Goal: Information Seeking & Learning: Learn about a topic

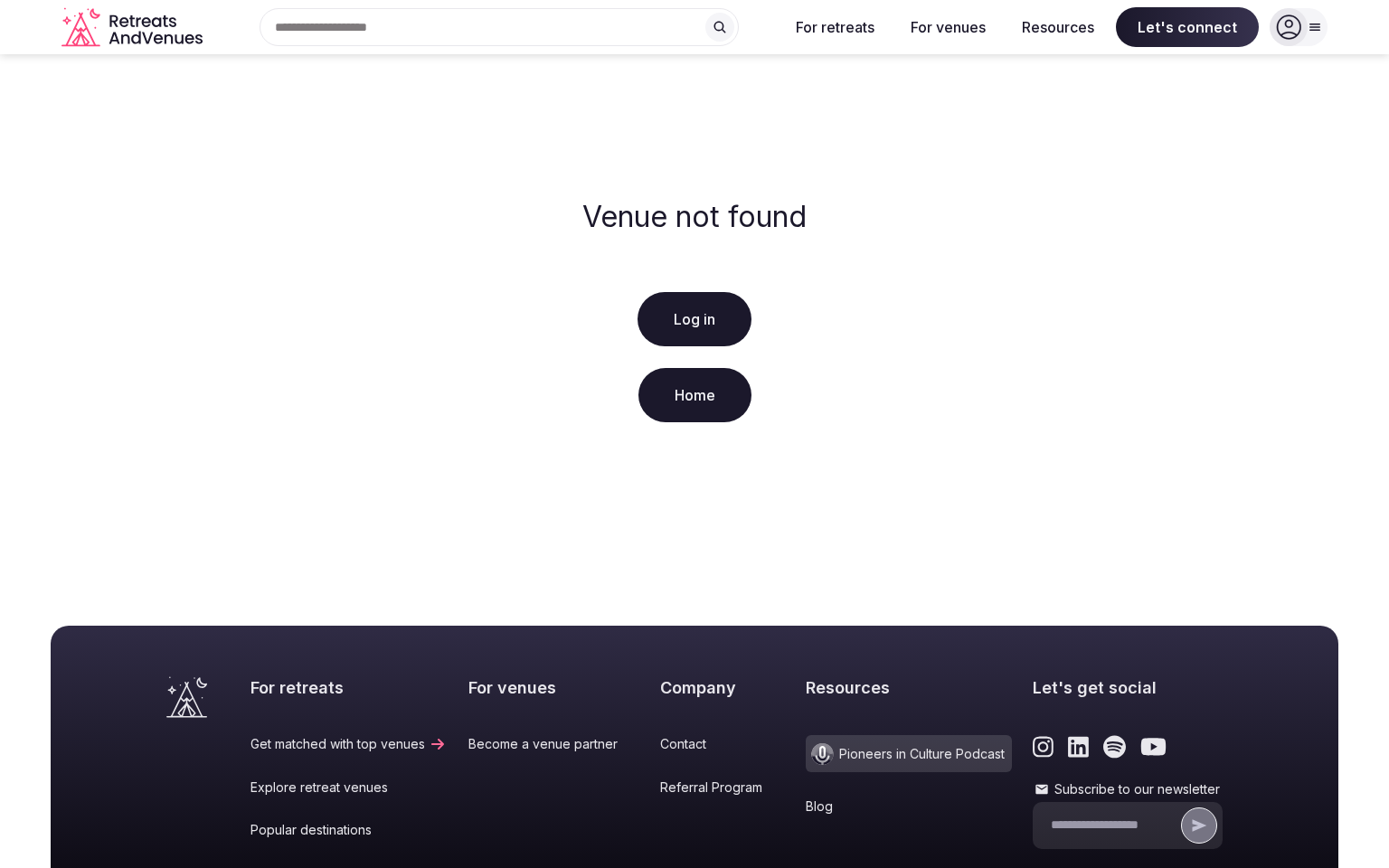
scroll to position [312, 0]
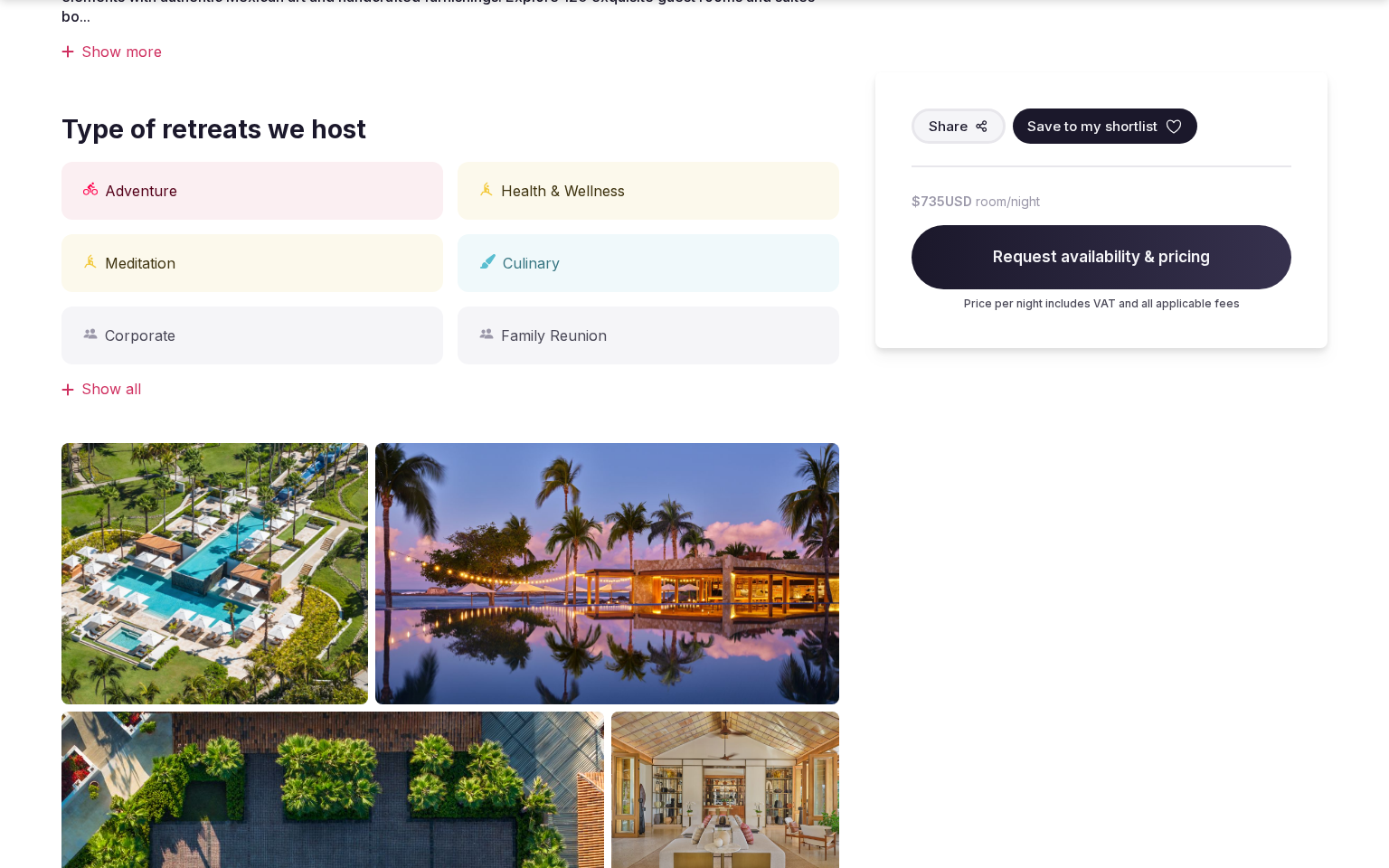
scroll to position [1606, 0]
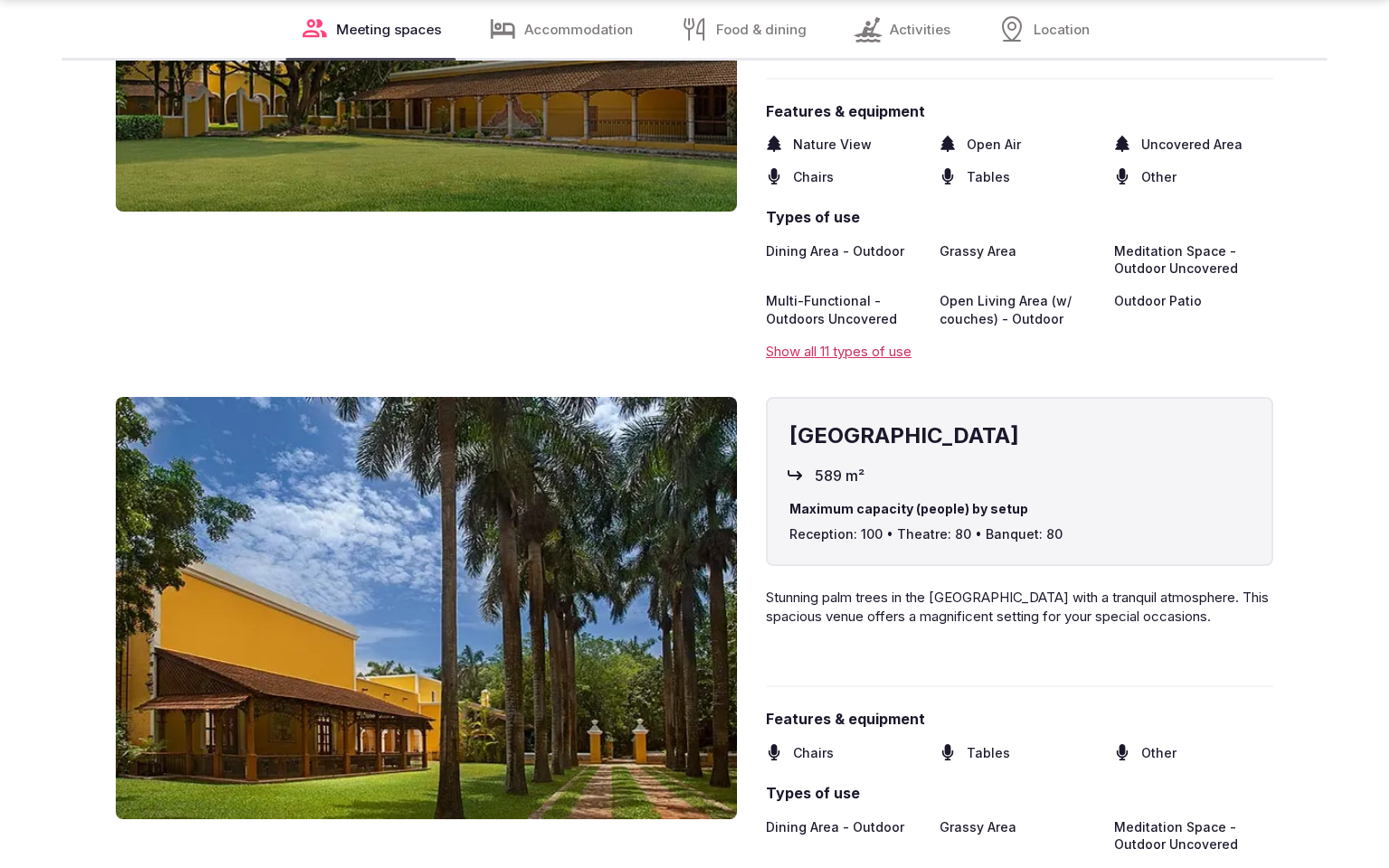
scroll to position [3205, 0]
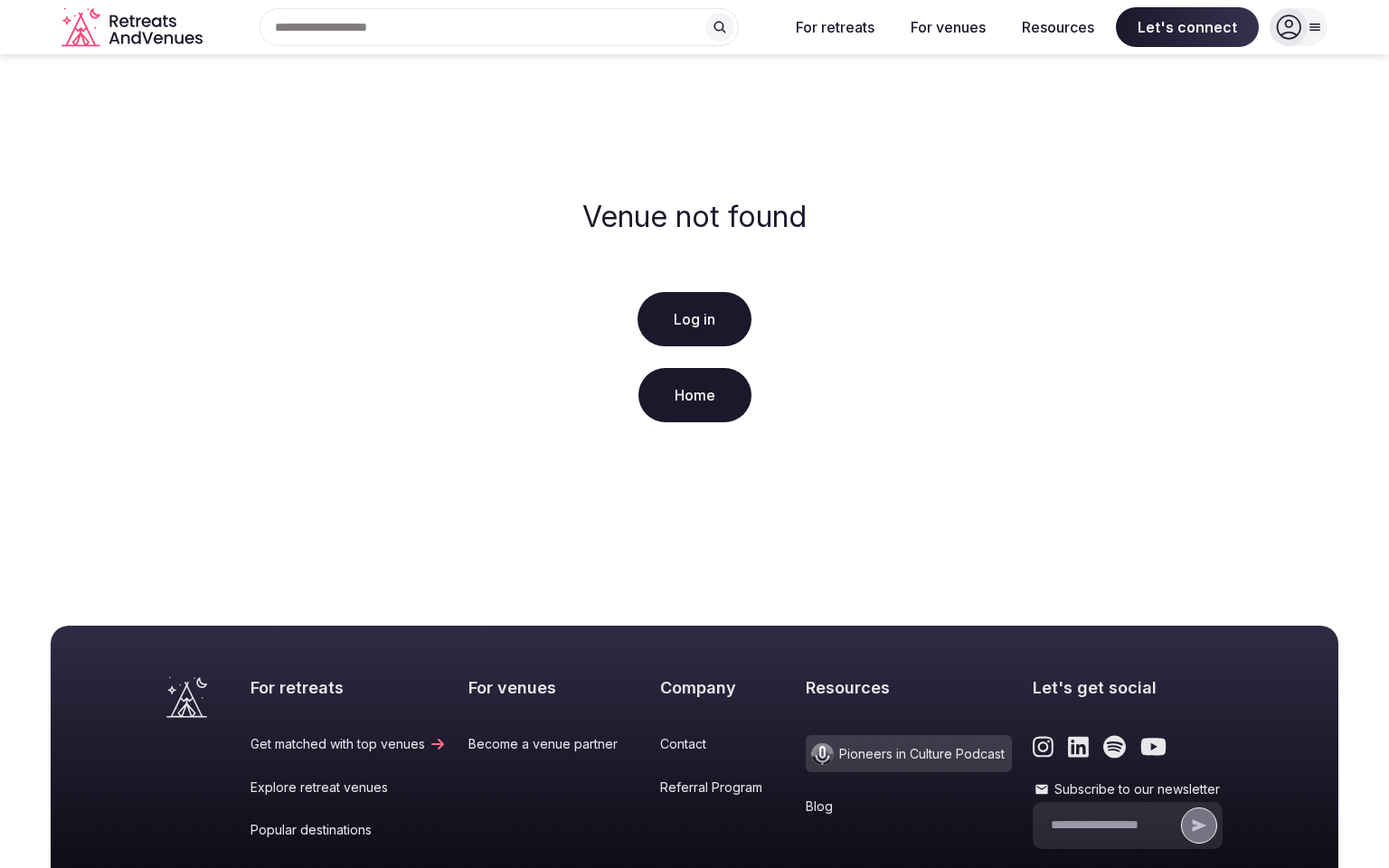
scroll to position [312, 0]
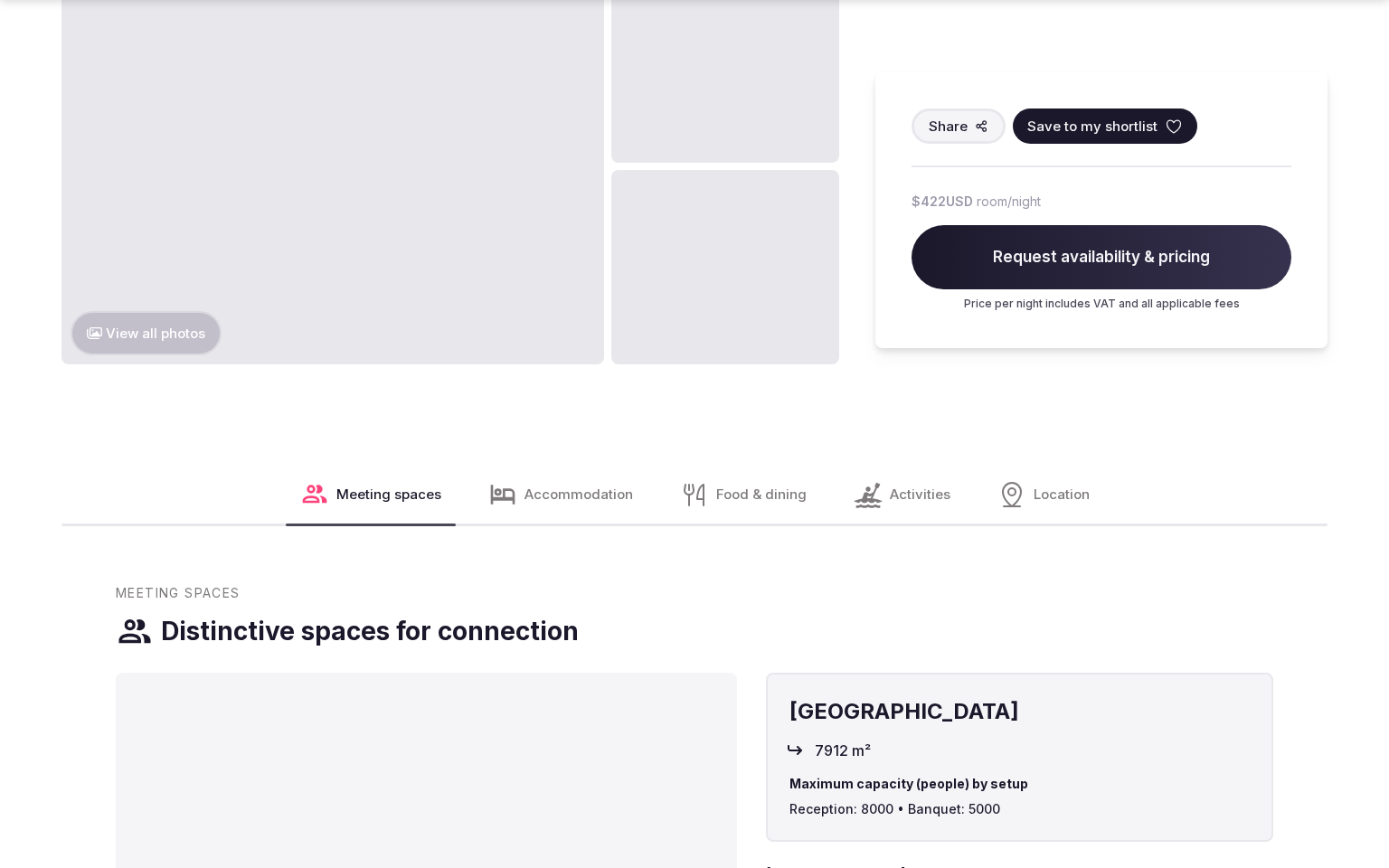
scroll to position [2423, 0]
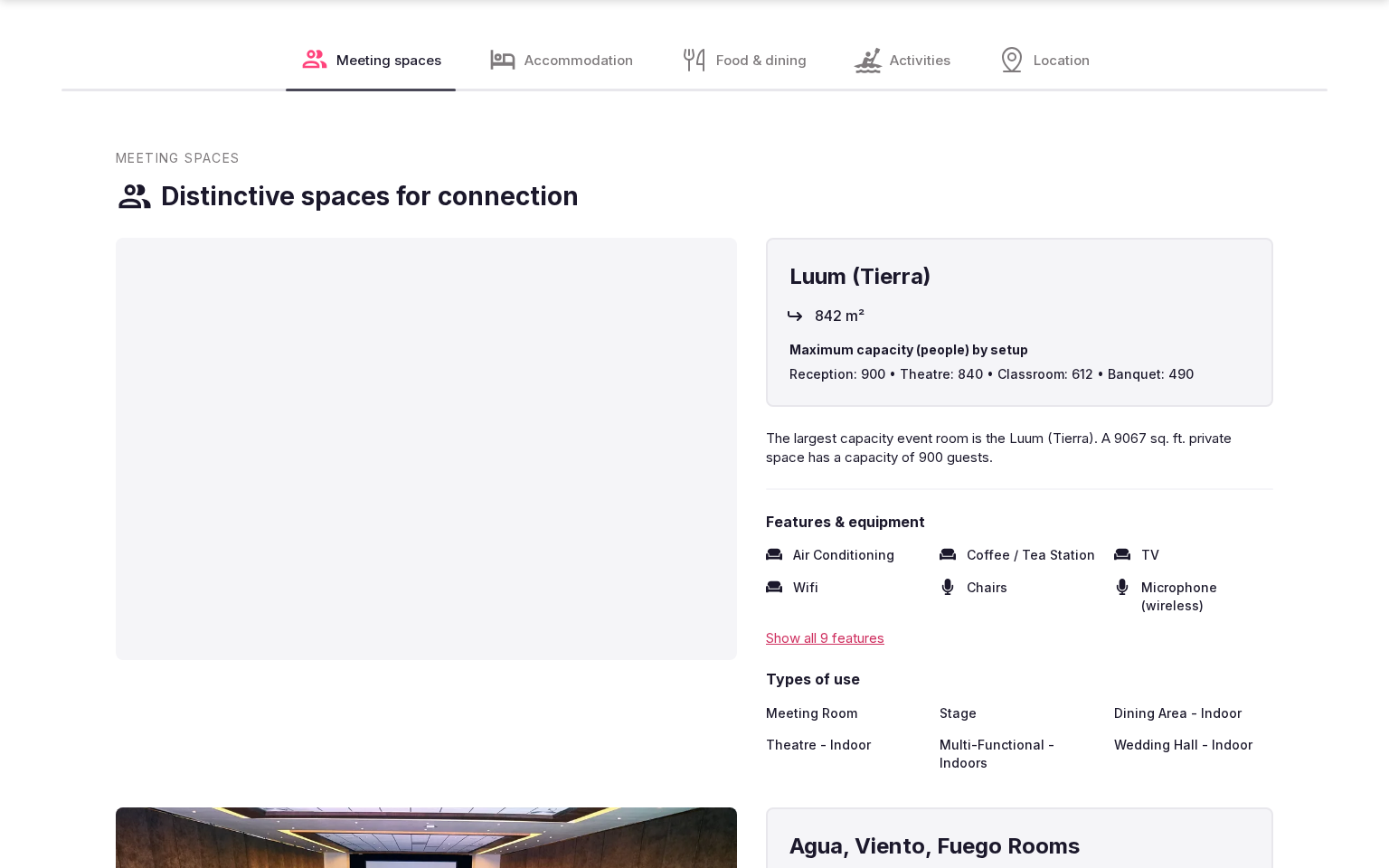
scroll to position [3266, 0]
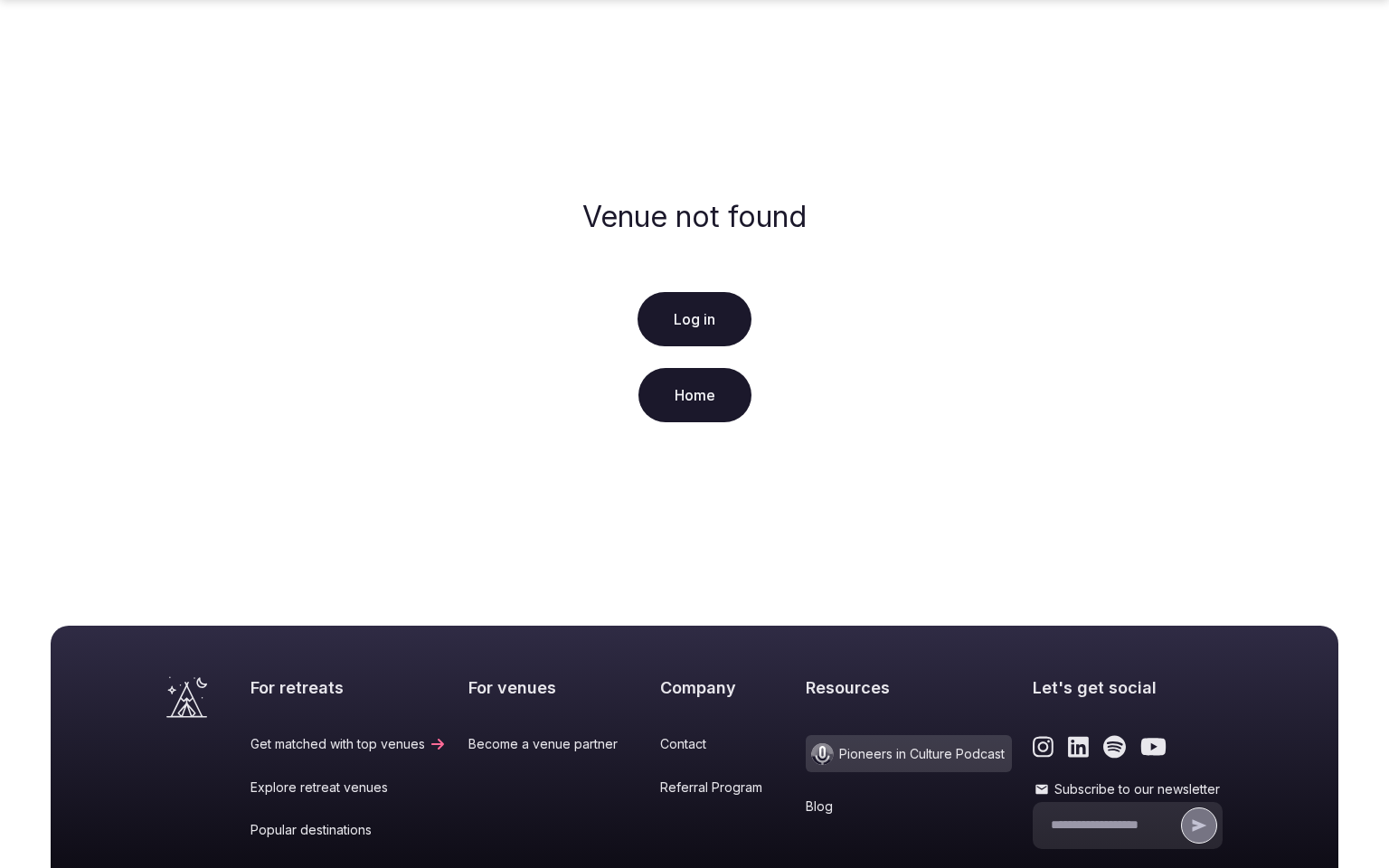
scroll to position [312, 0]
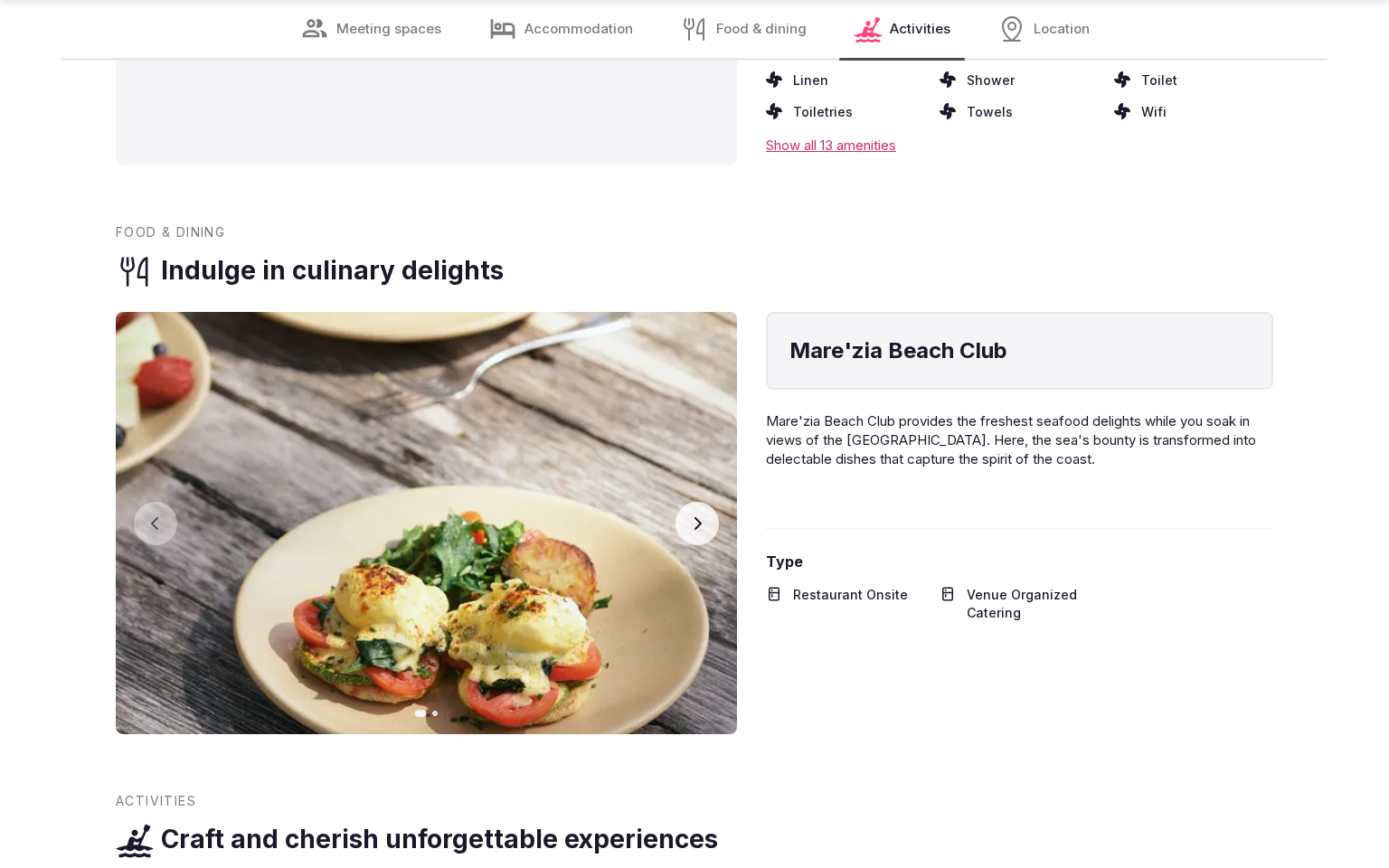
scroll to position [3144, 0]
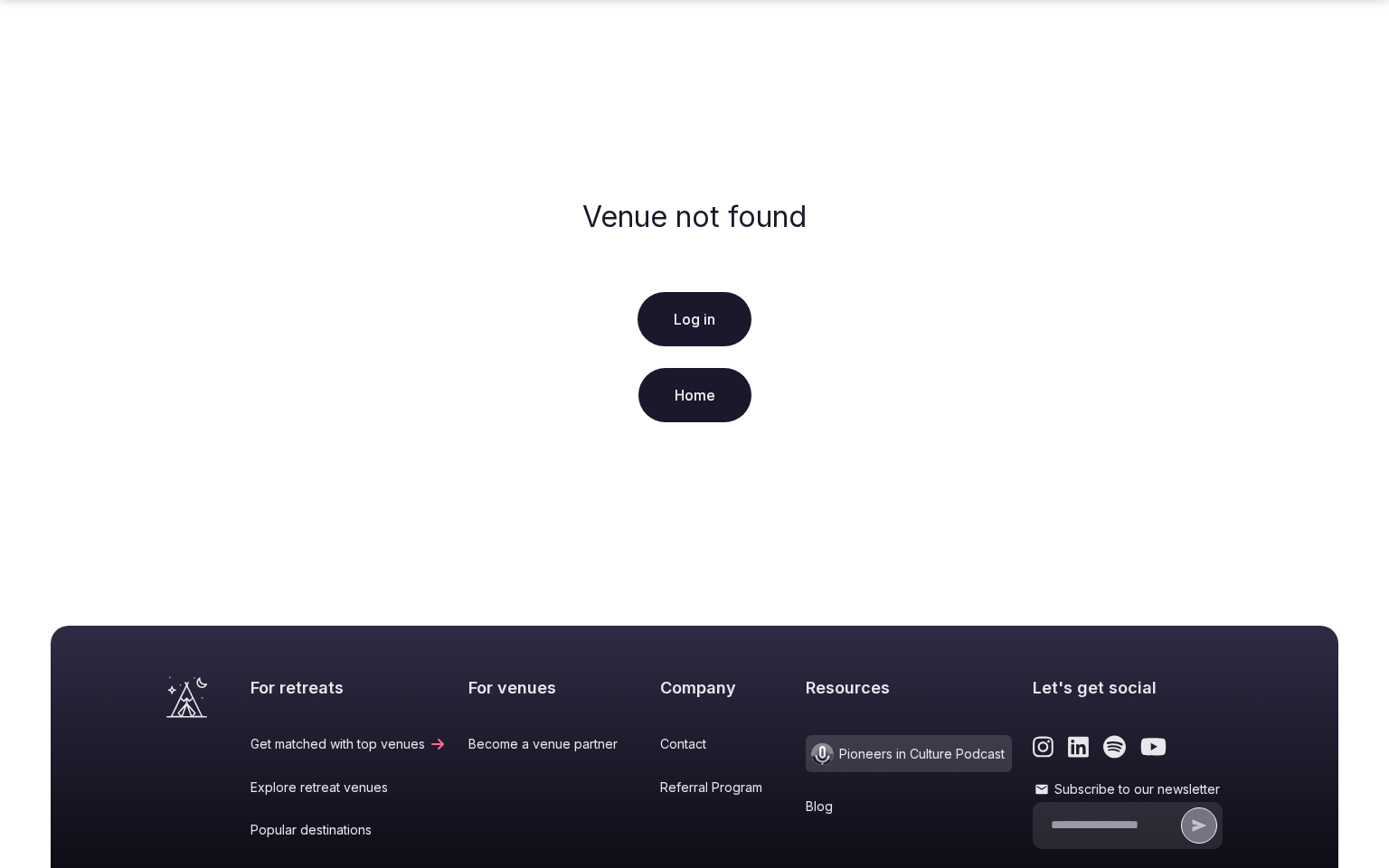
scroll to position [312, 0]
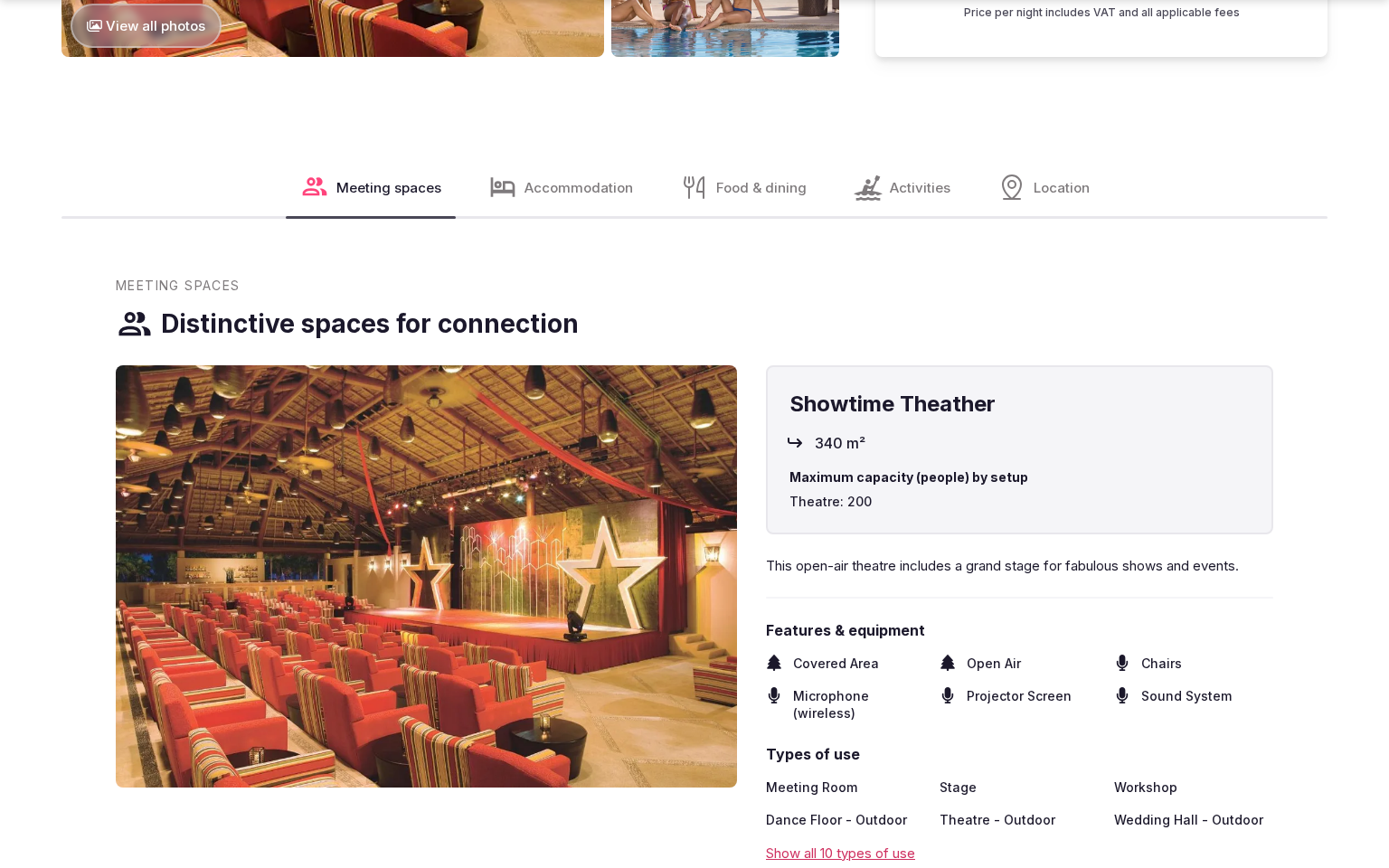
scroll to position [3266, 0]
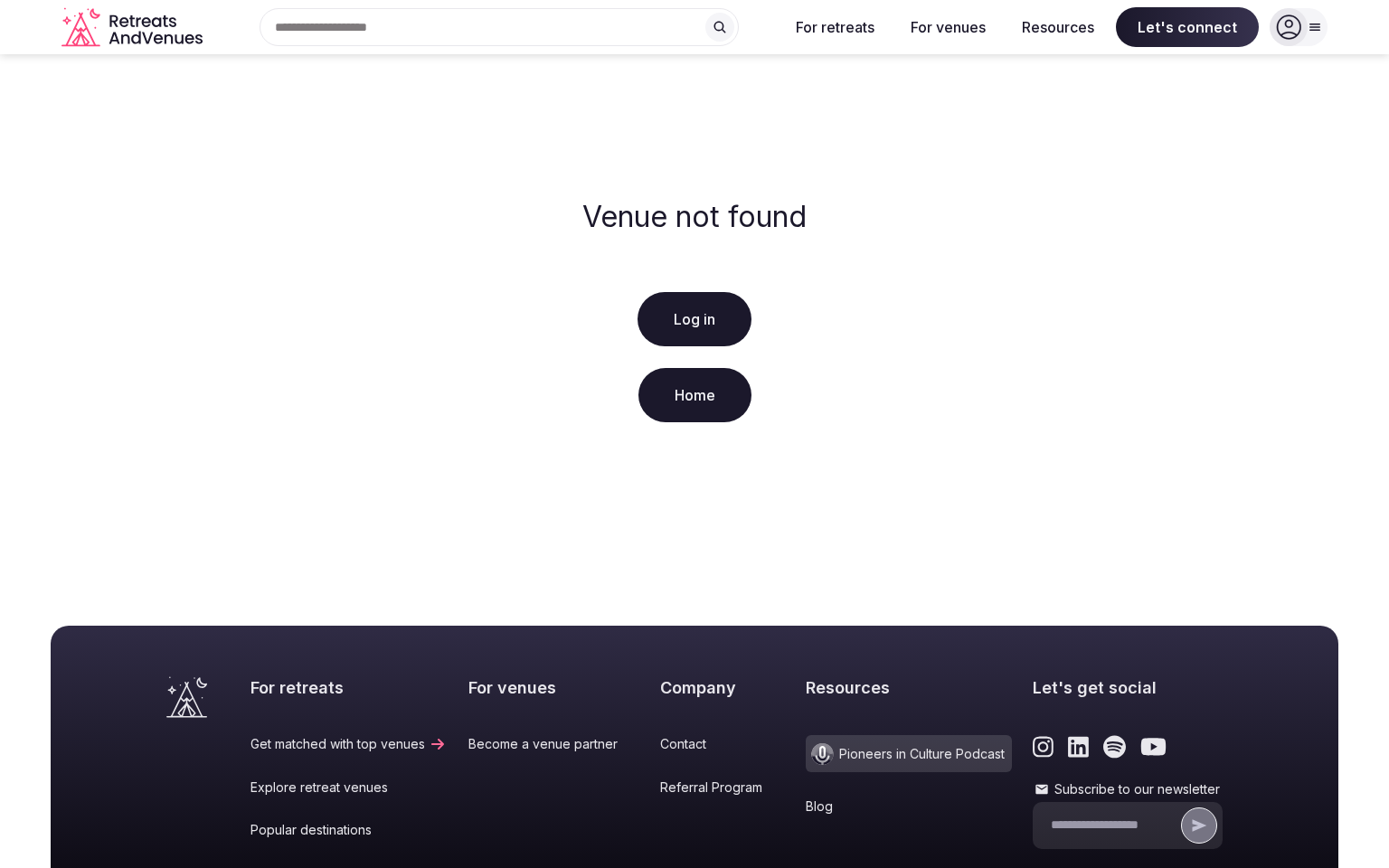
scroll to position [312, 0]
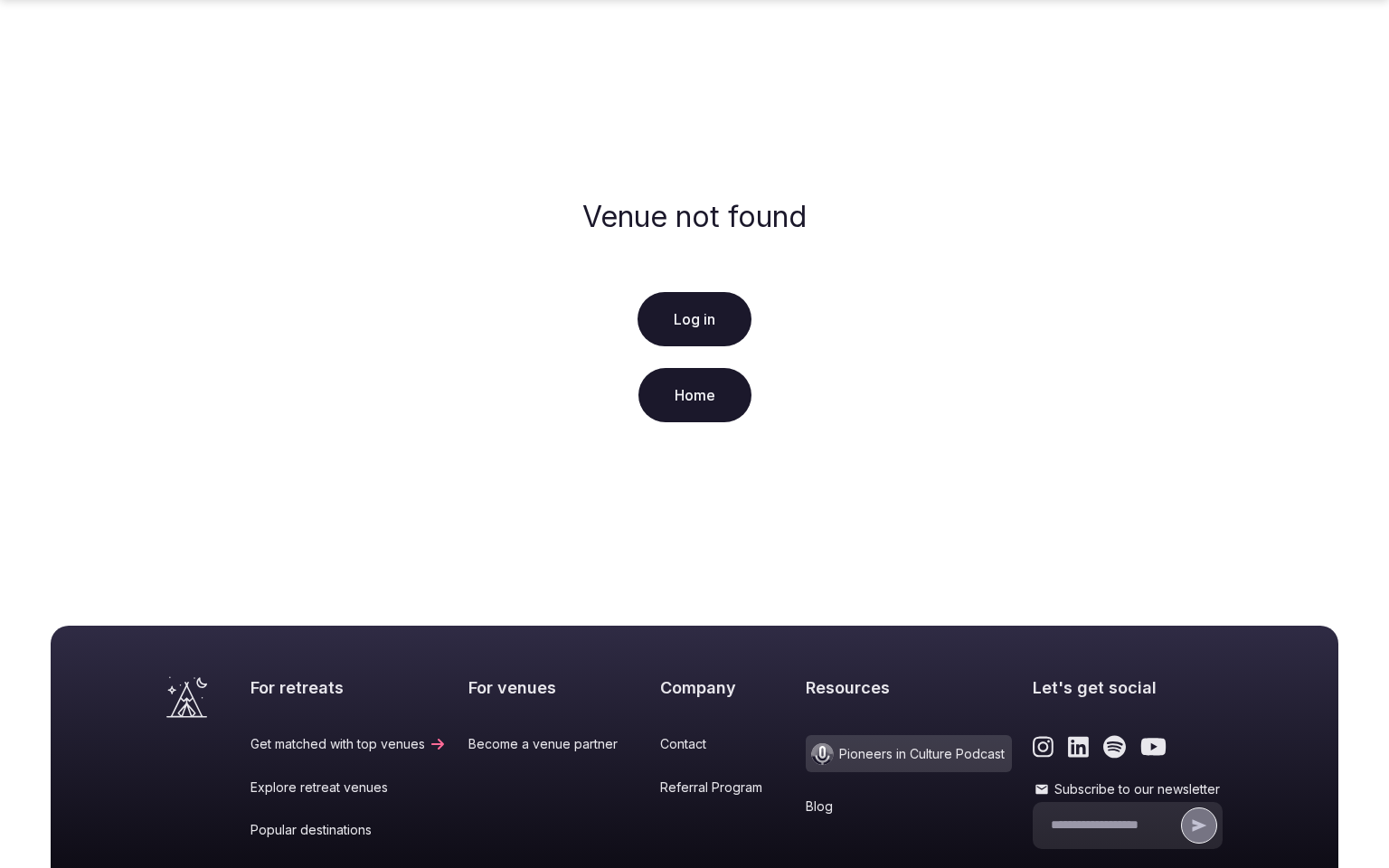
scroll to position [312, 0]
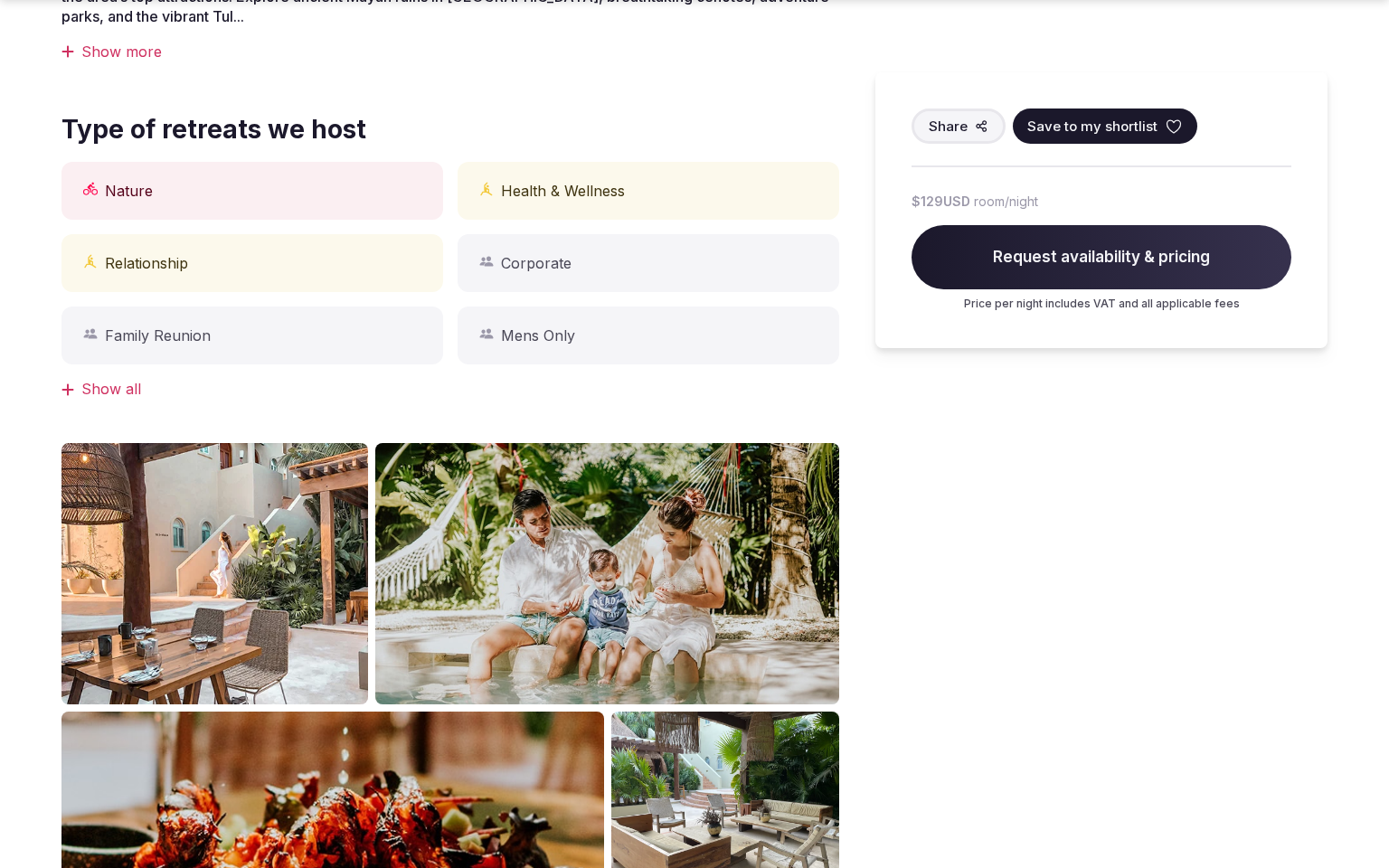
scroll to position [1606, 0]
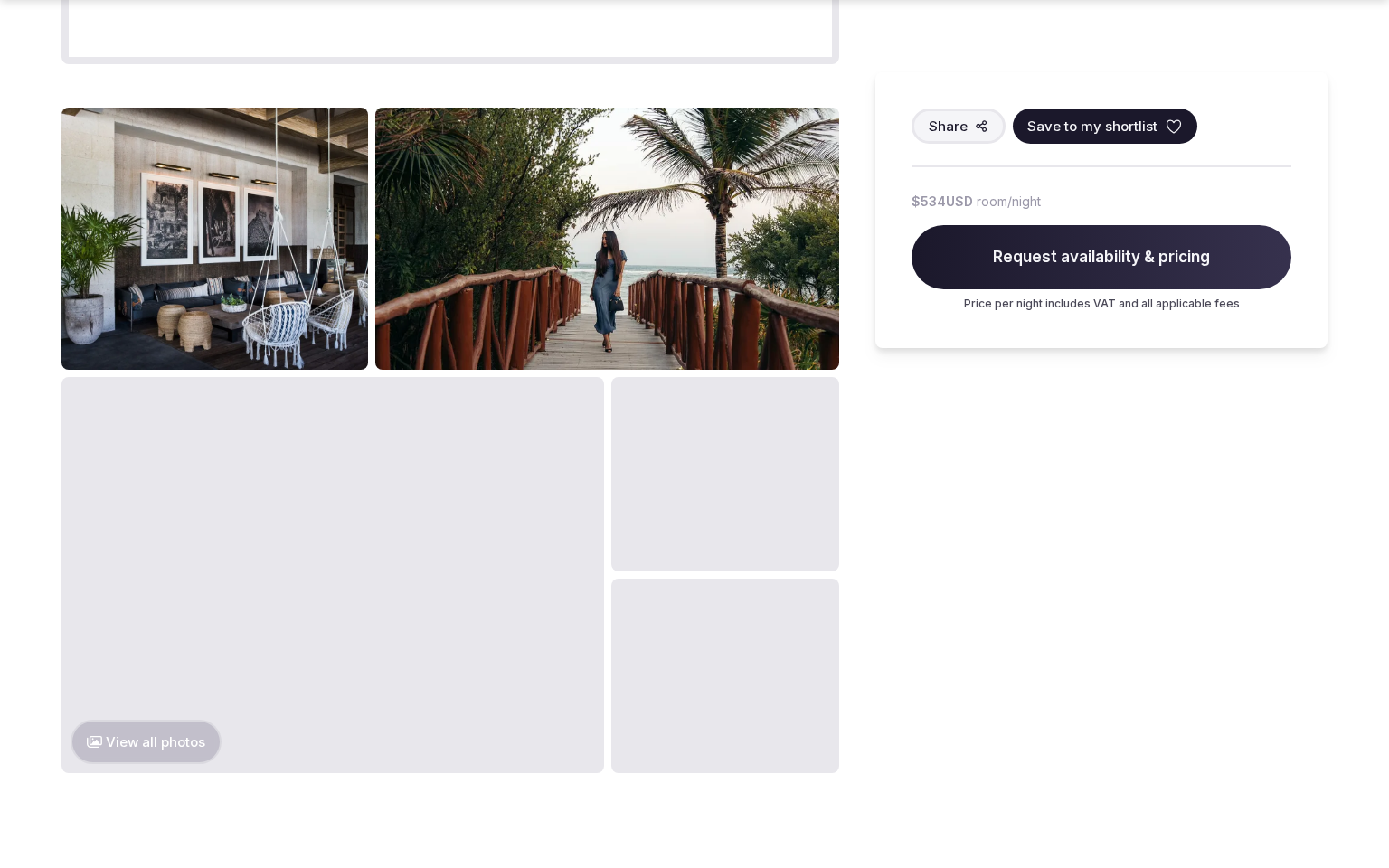
scroll to position [2436, 0]
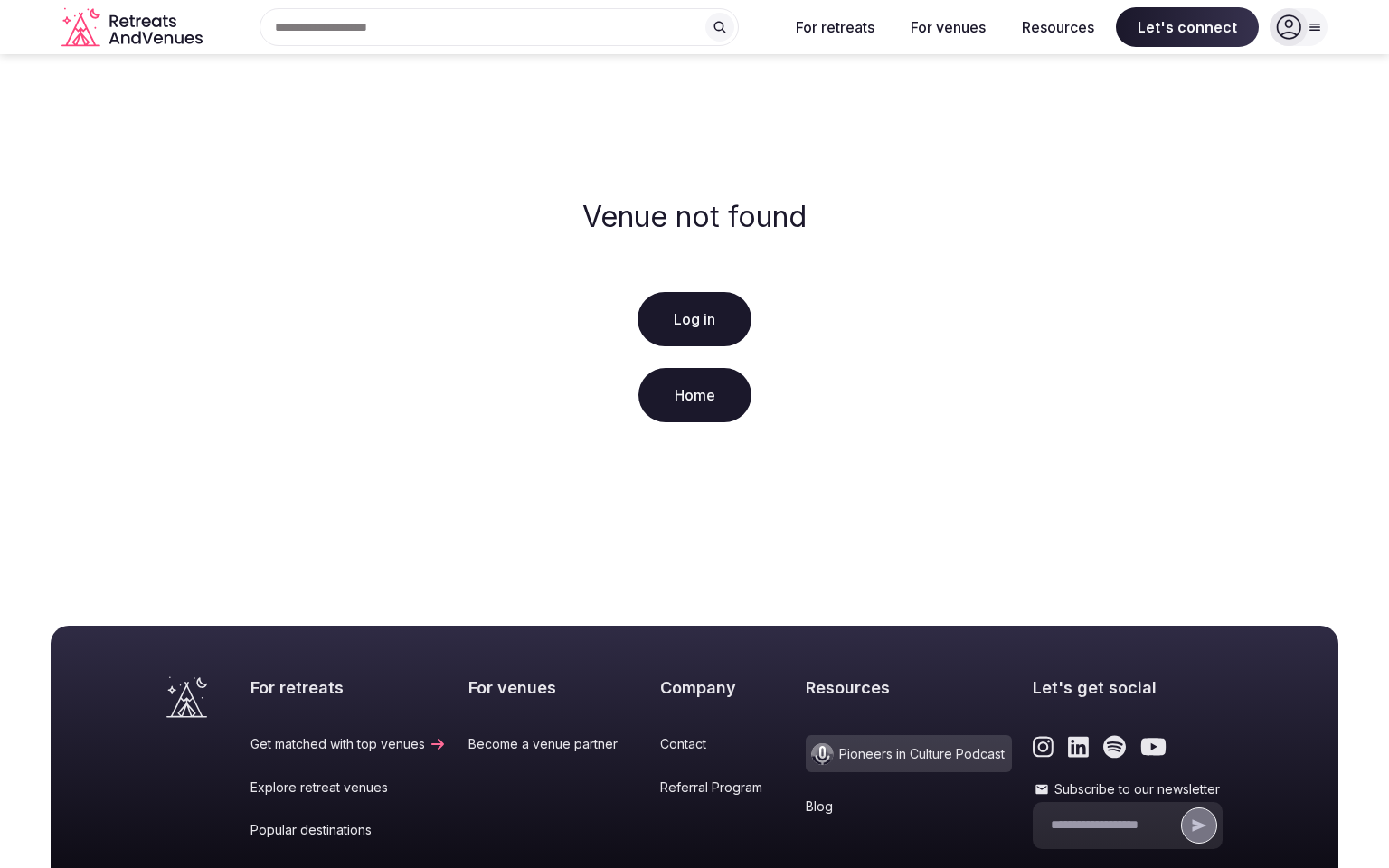
scroll to position [312, 0]
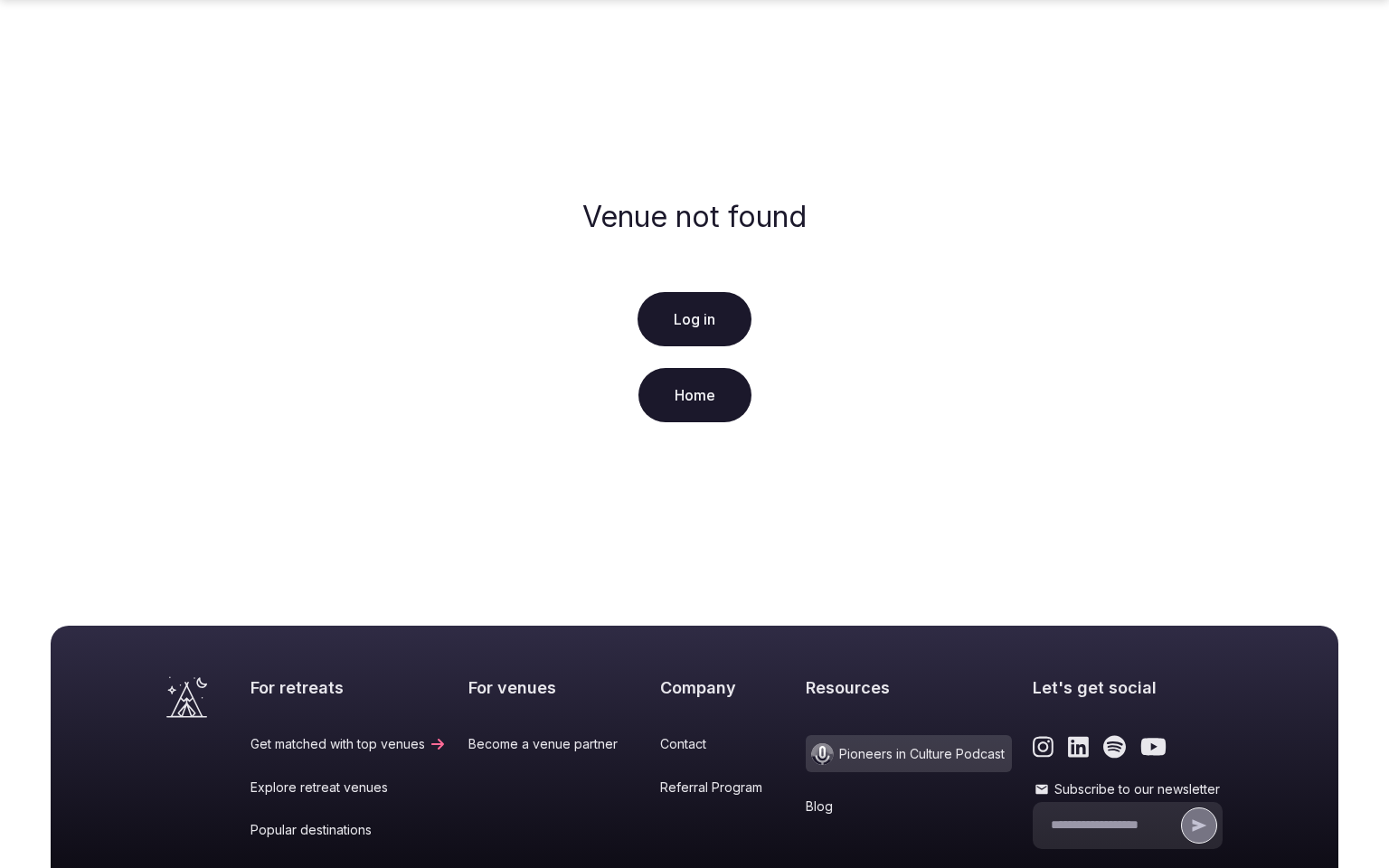
scroll to position [312, 0]
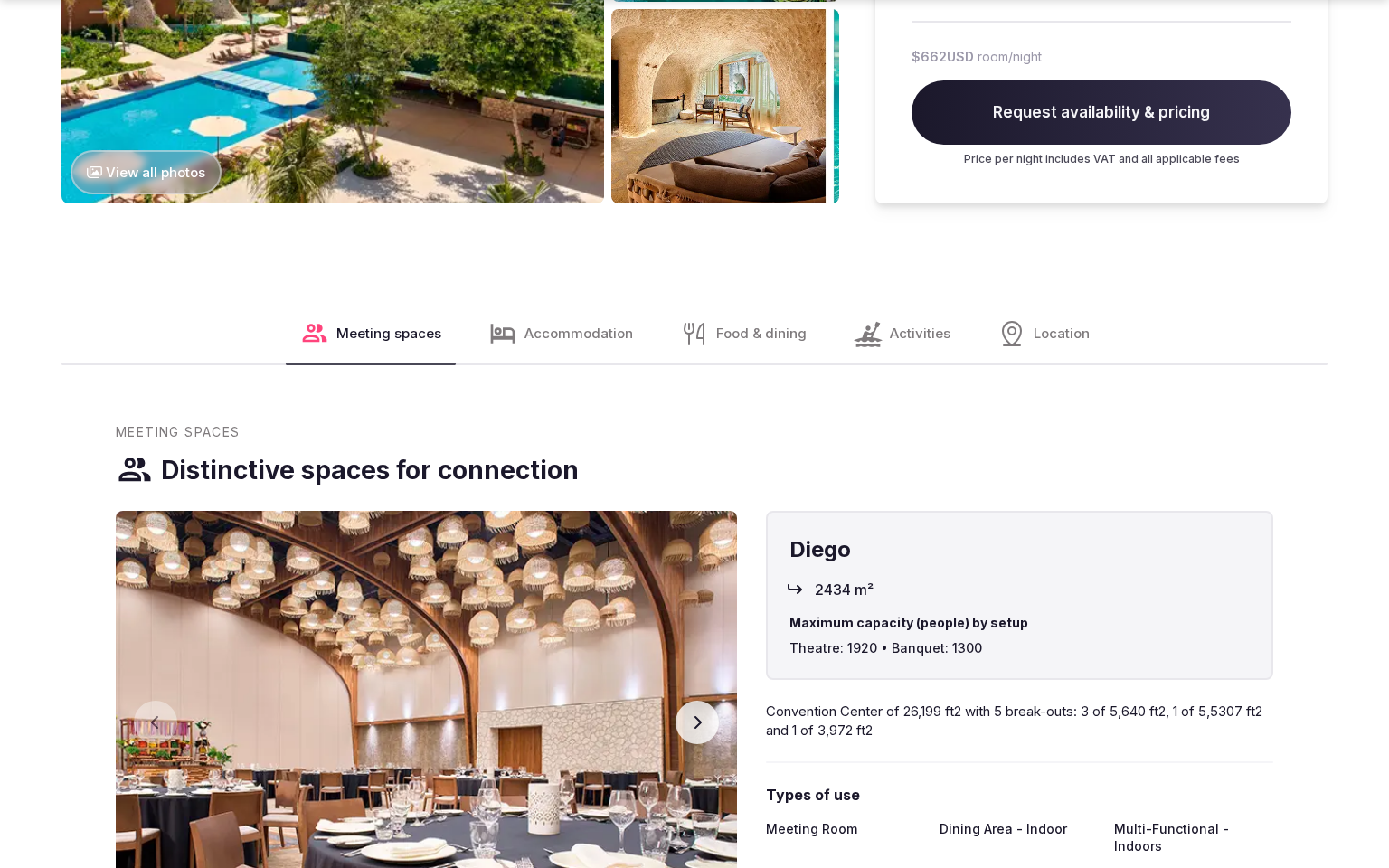
scroll to position [2424, 0]
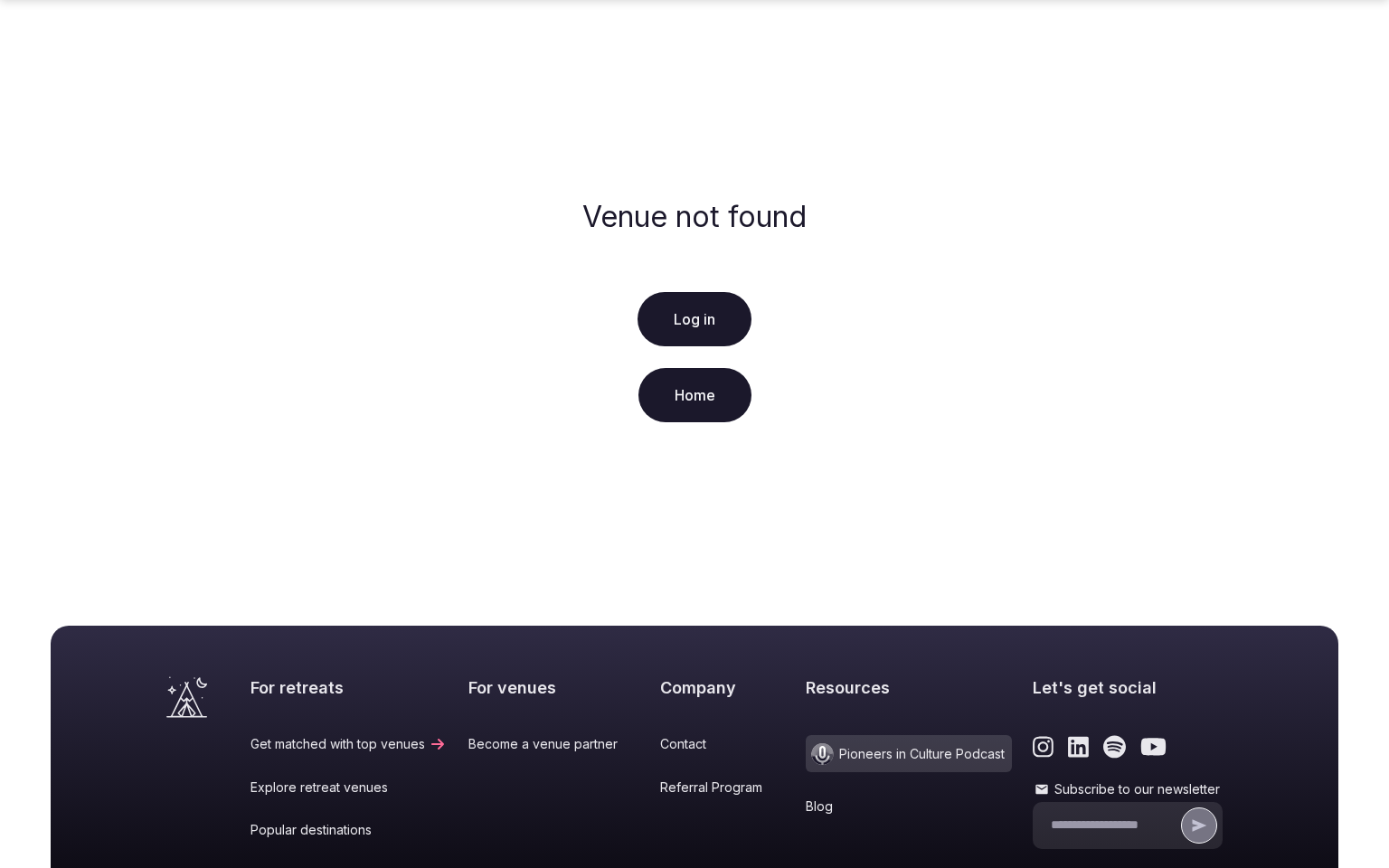
scroll to position [312, 0]
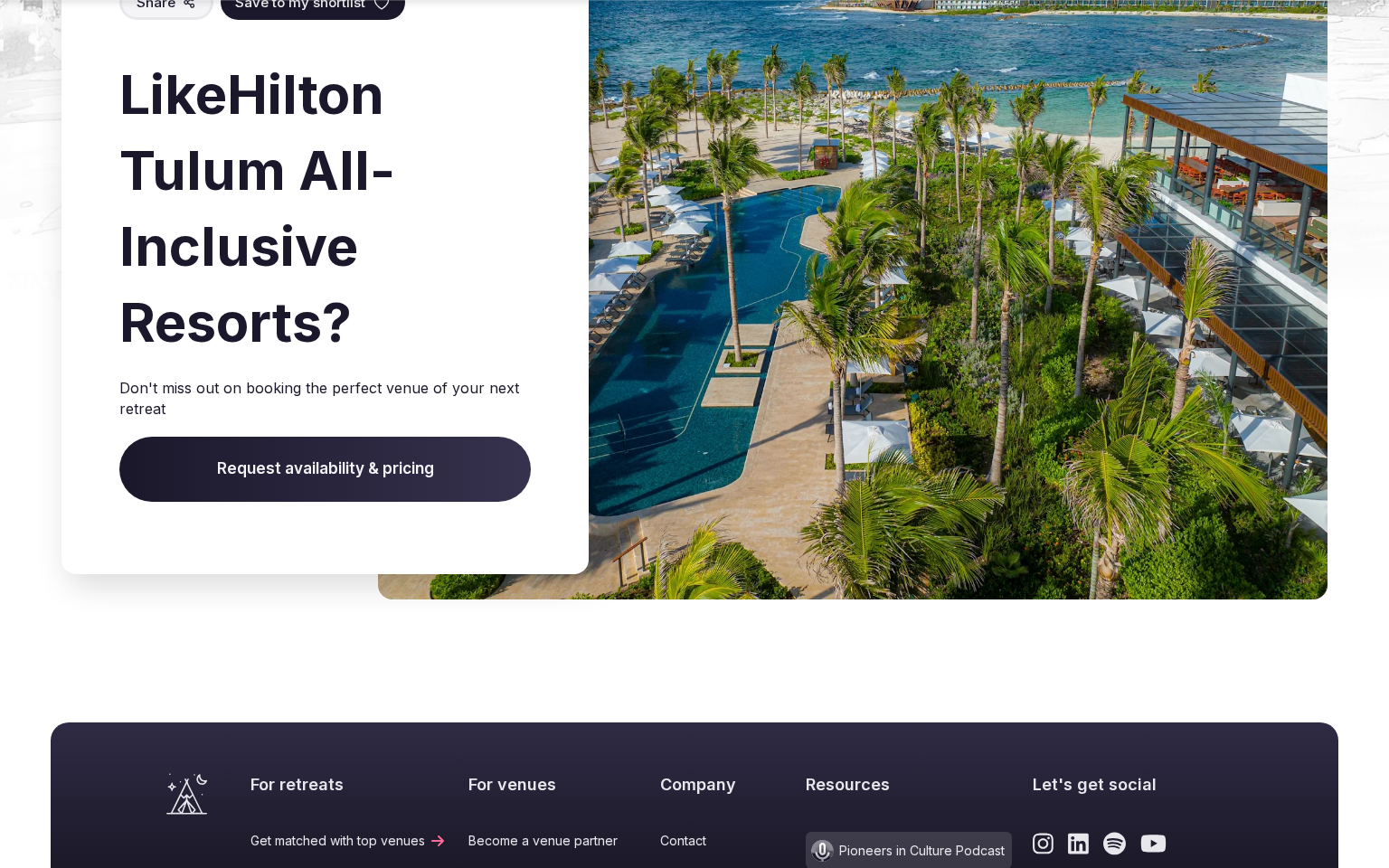
scroll to position [2014, 0]
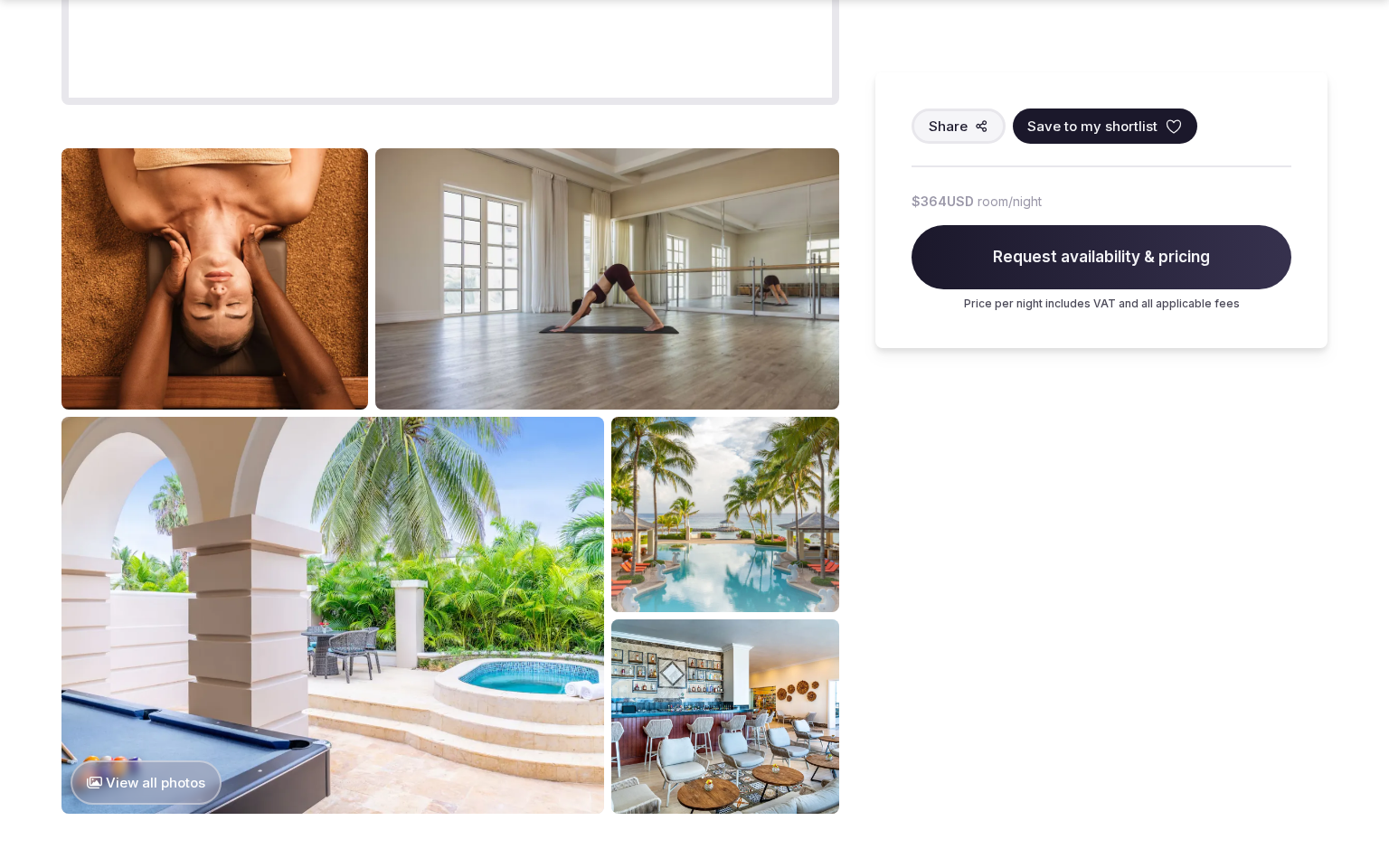
scroll to position [2436, 0]
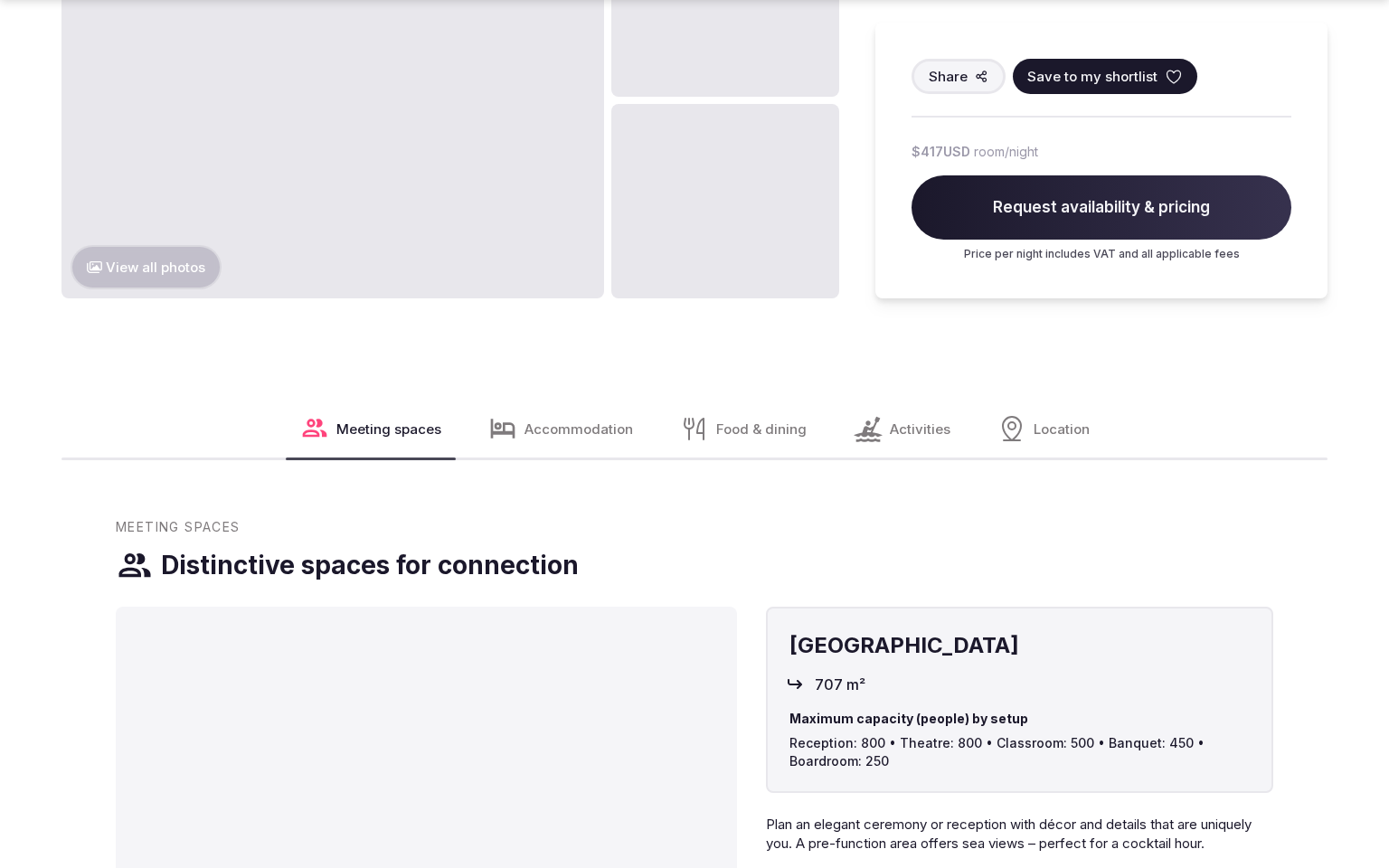
scroll to position [2436, 0]
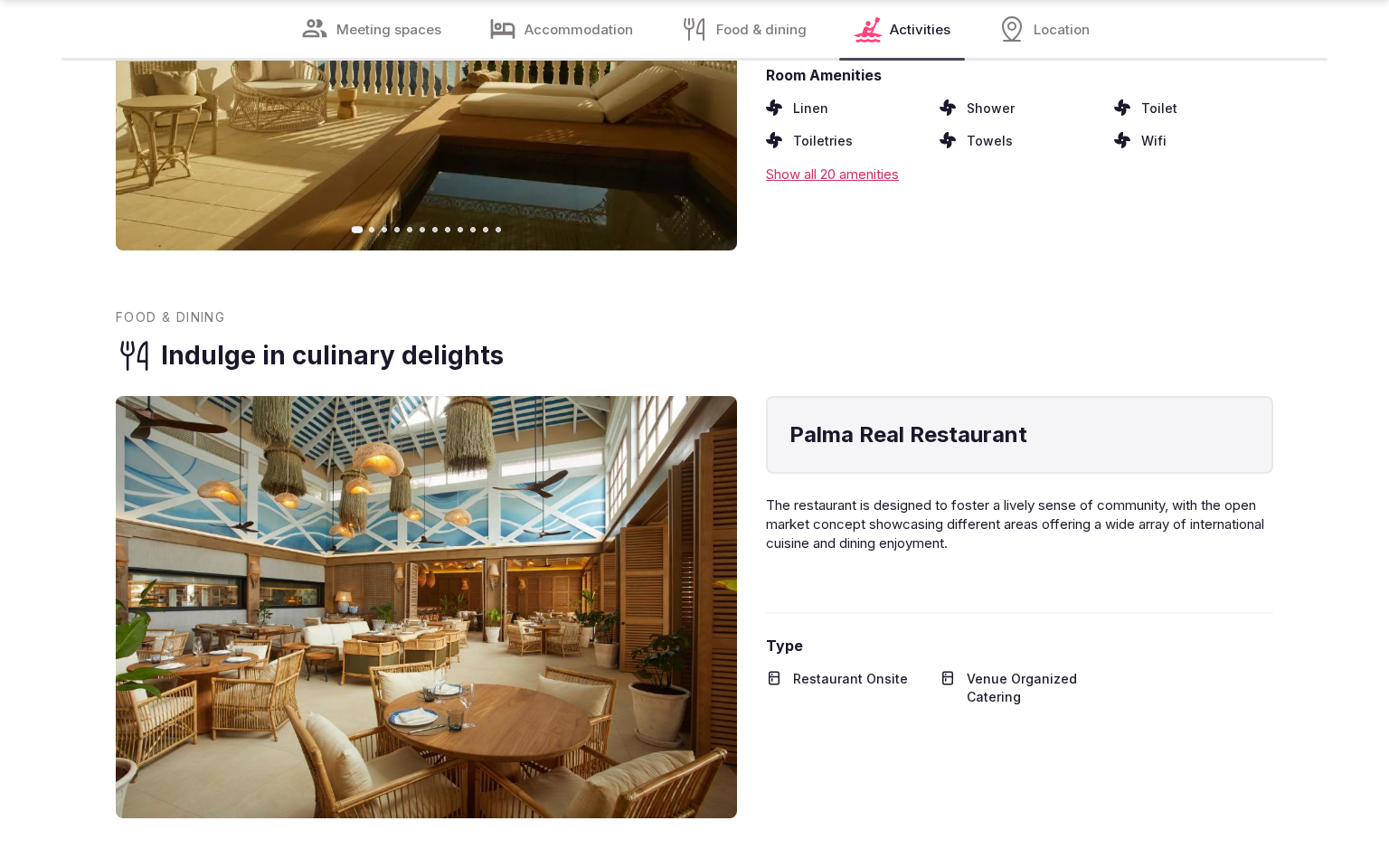
scroll to position [3144, 0]
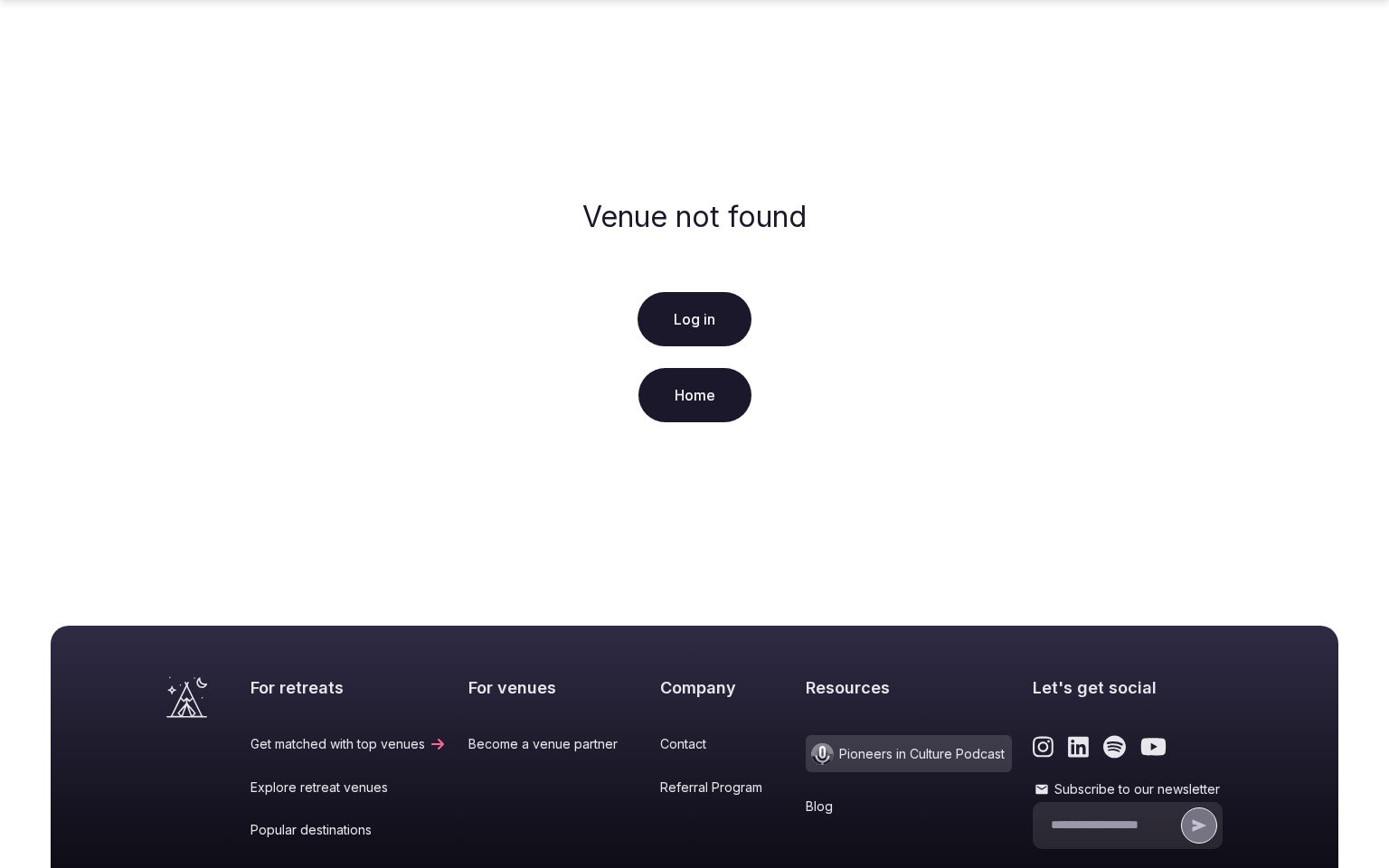
scroll to position [312, 0]
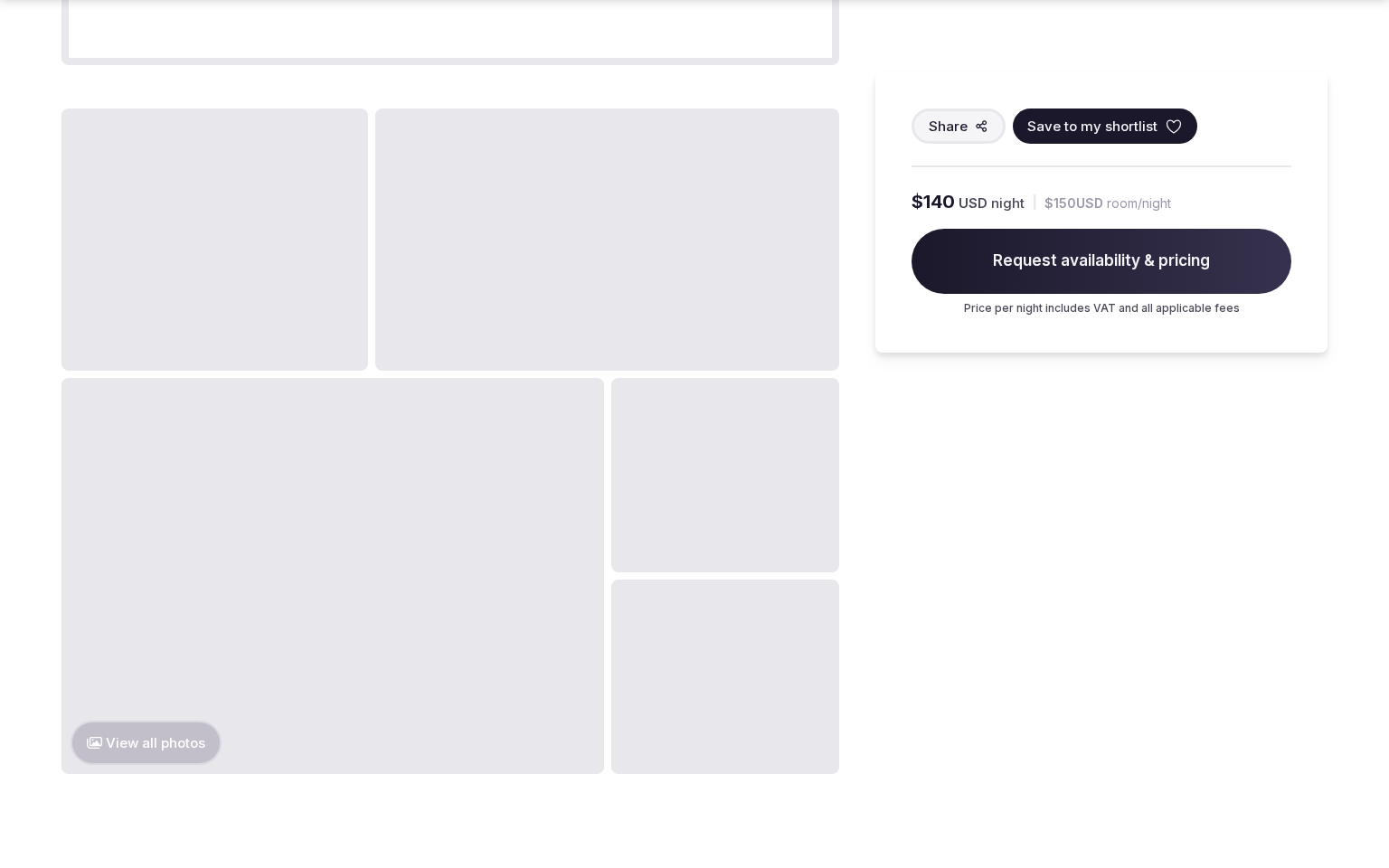
scroll to position [2435, 0]
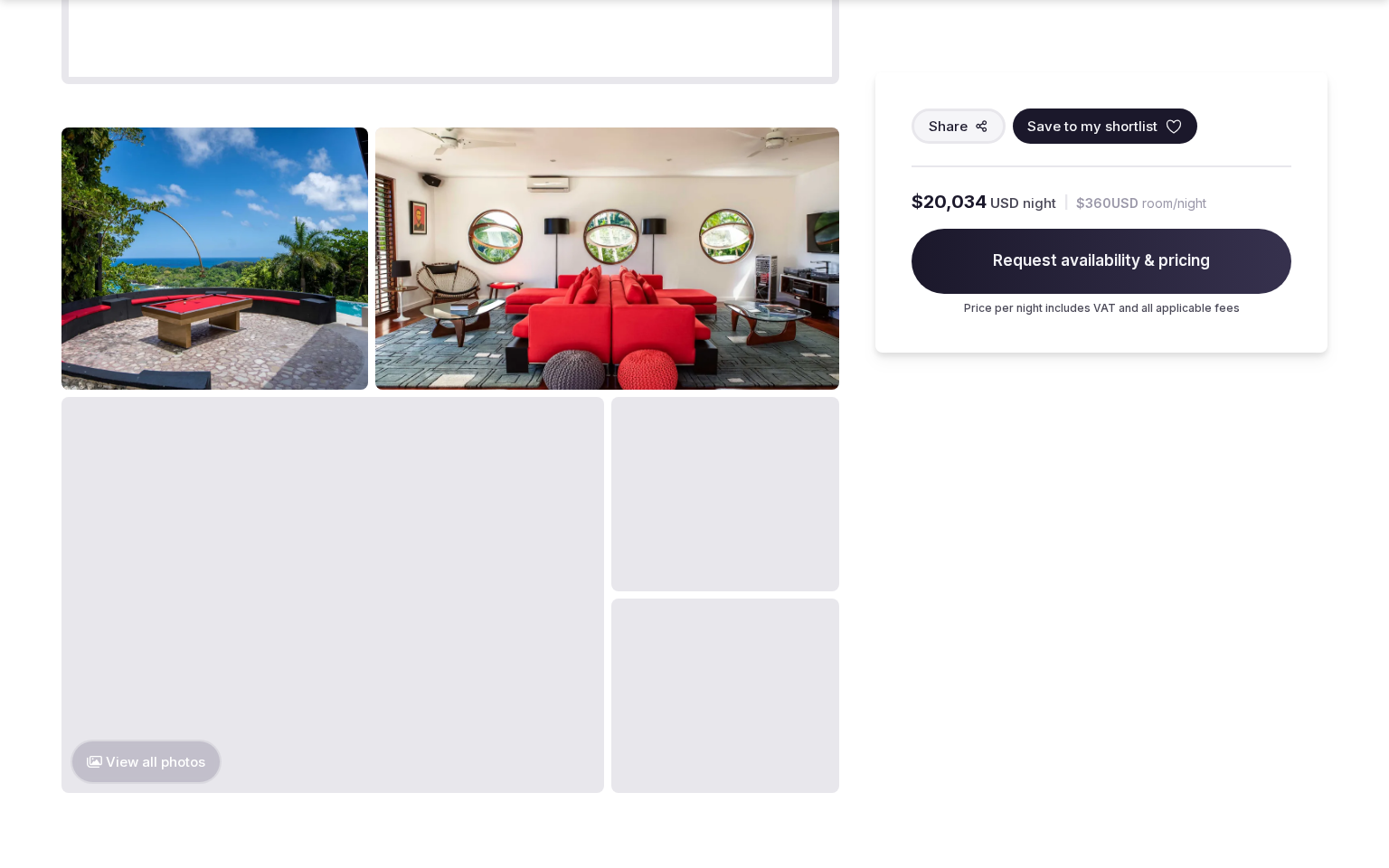
scroll to position [2436, 0]
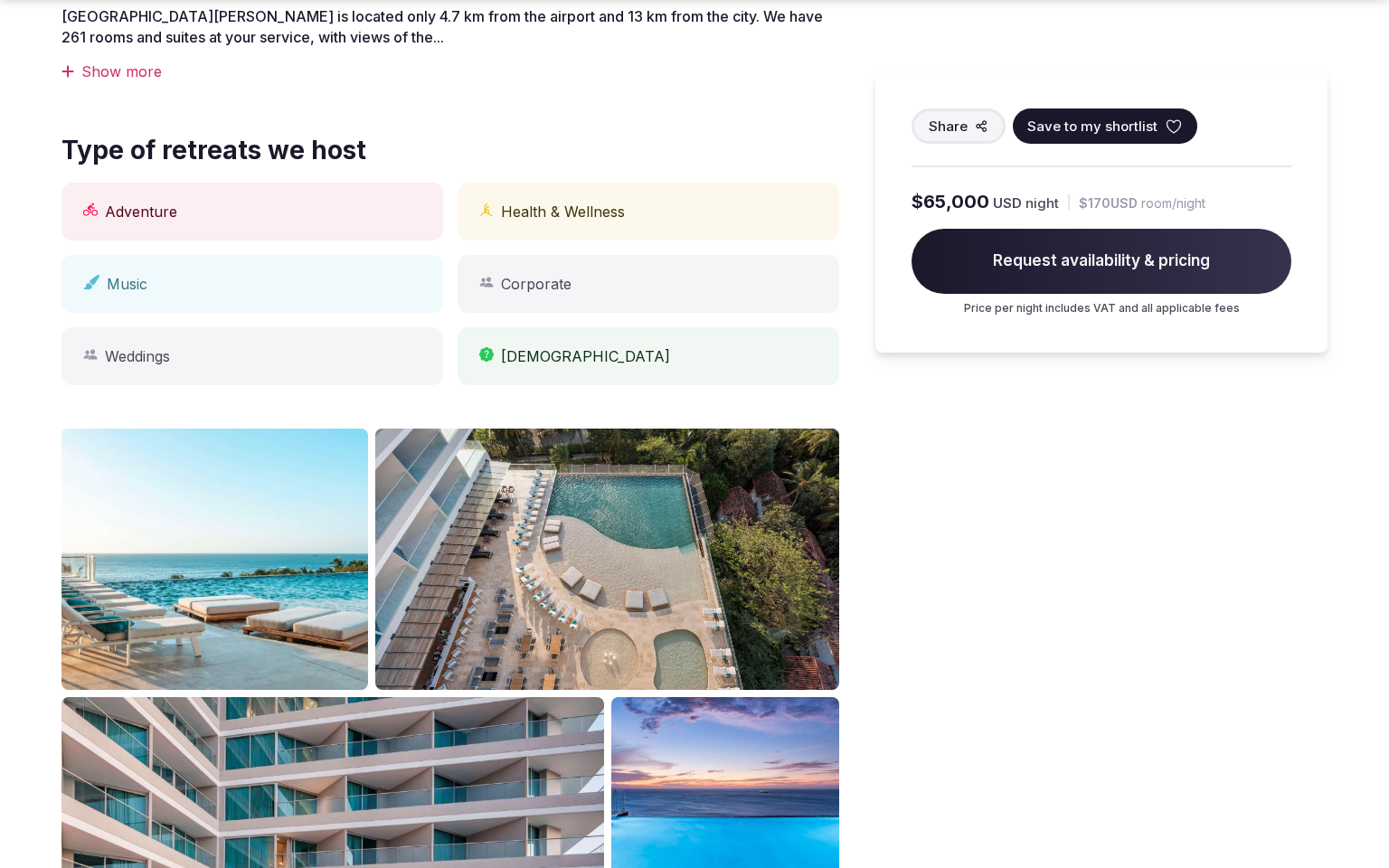
scroll to position [1606, 0]
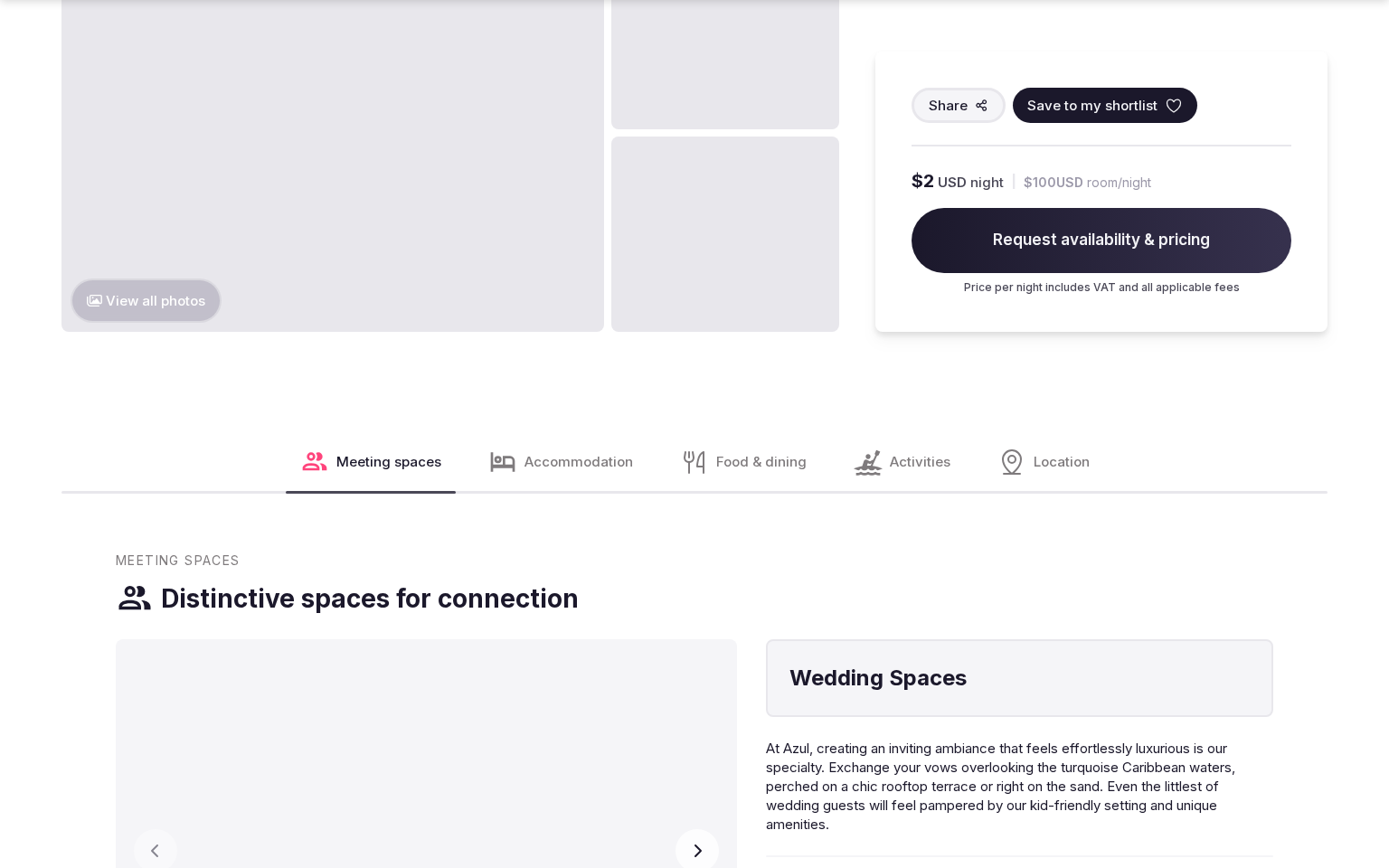
scroll to position [2436, 0]
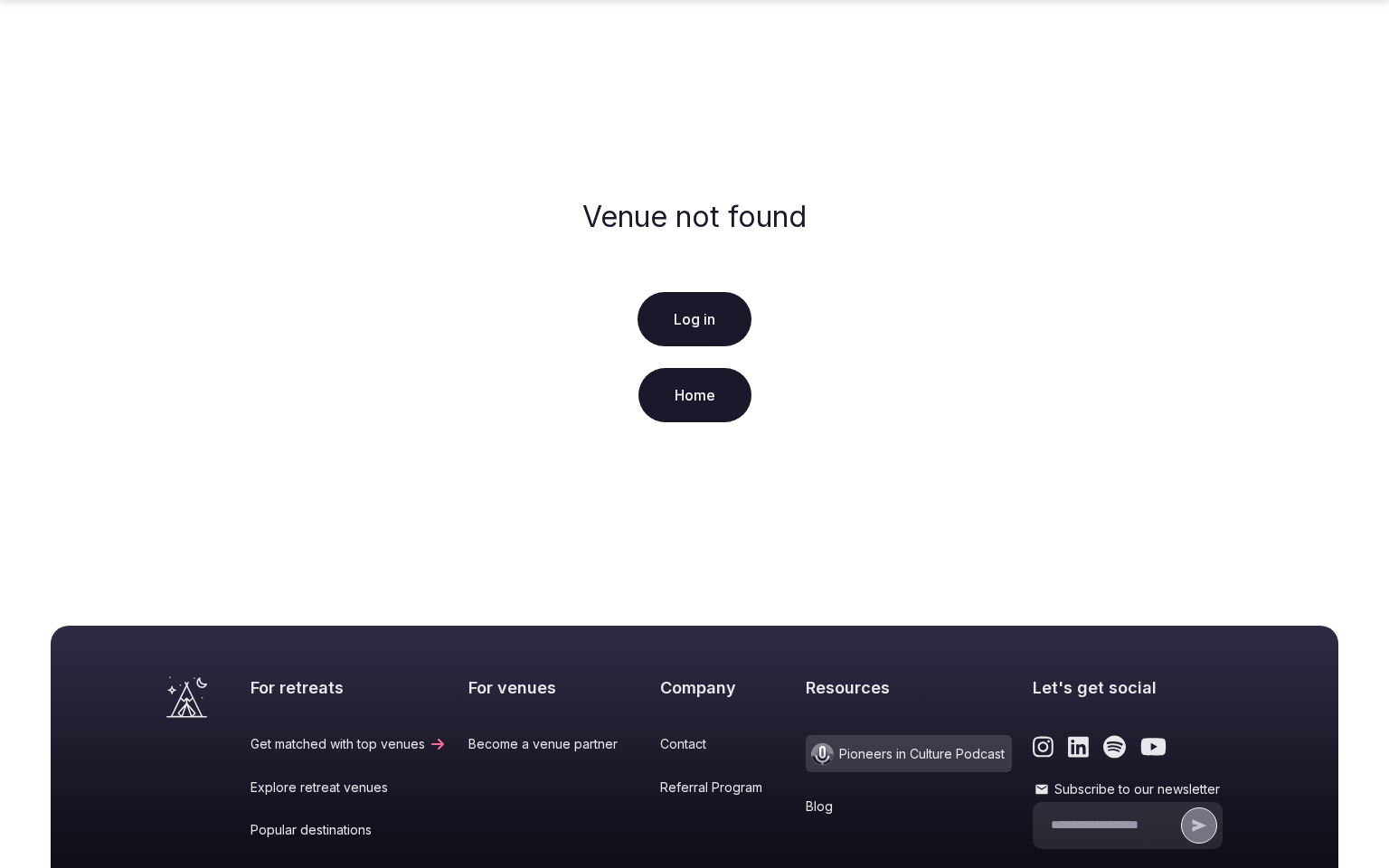
scroll to position [312, 0]
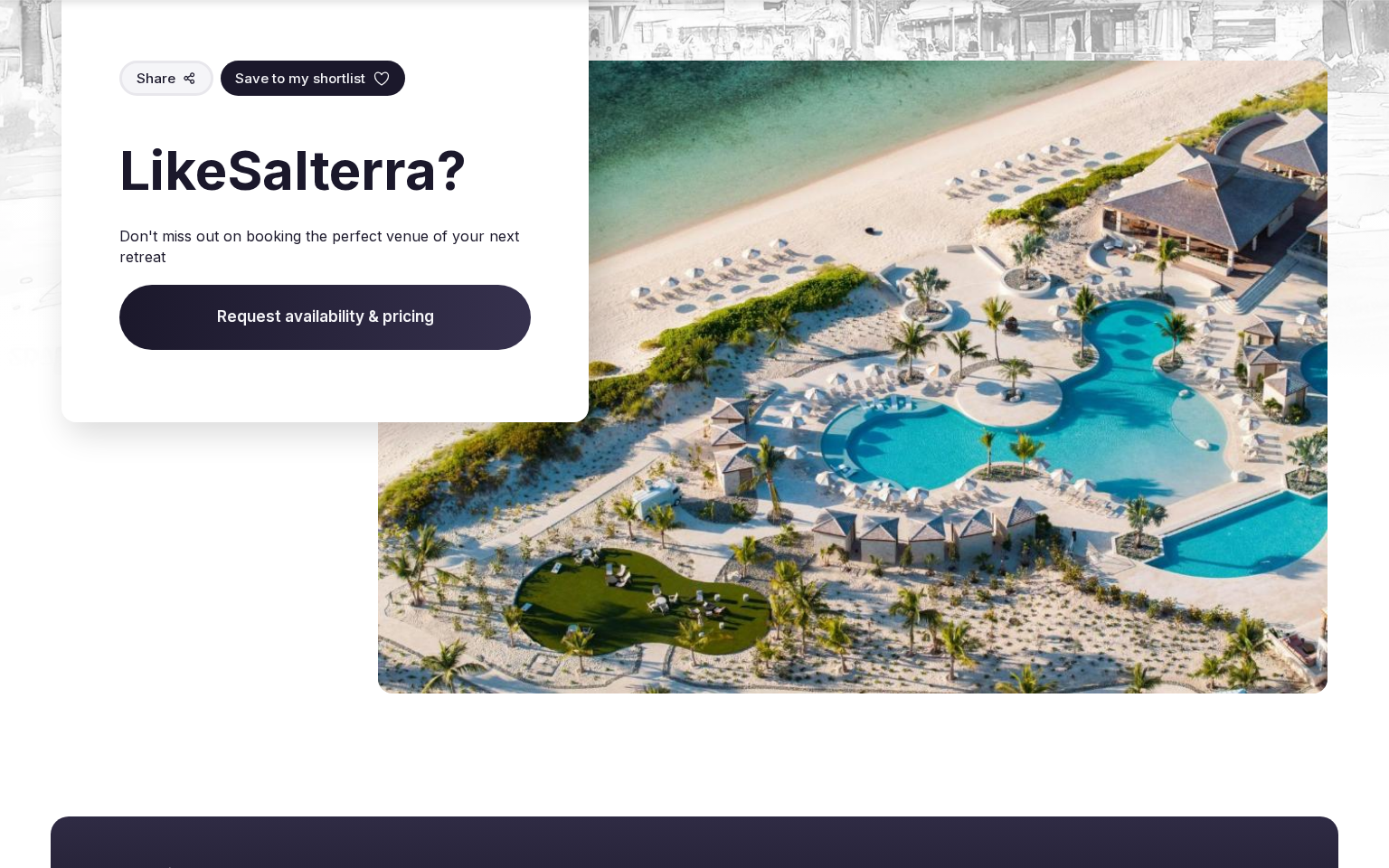
scroll to position [2034, 0]
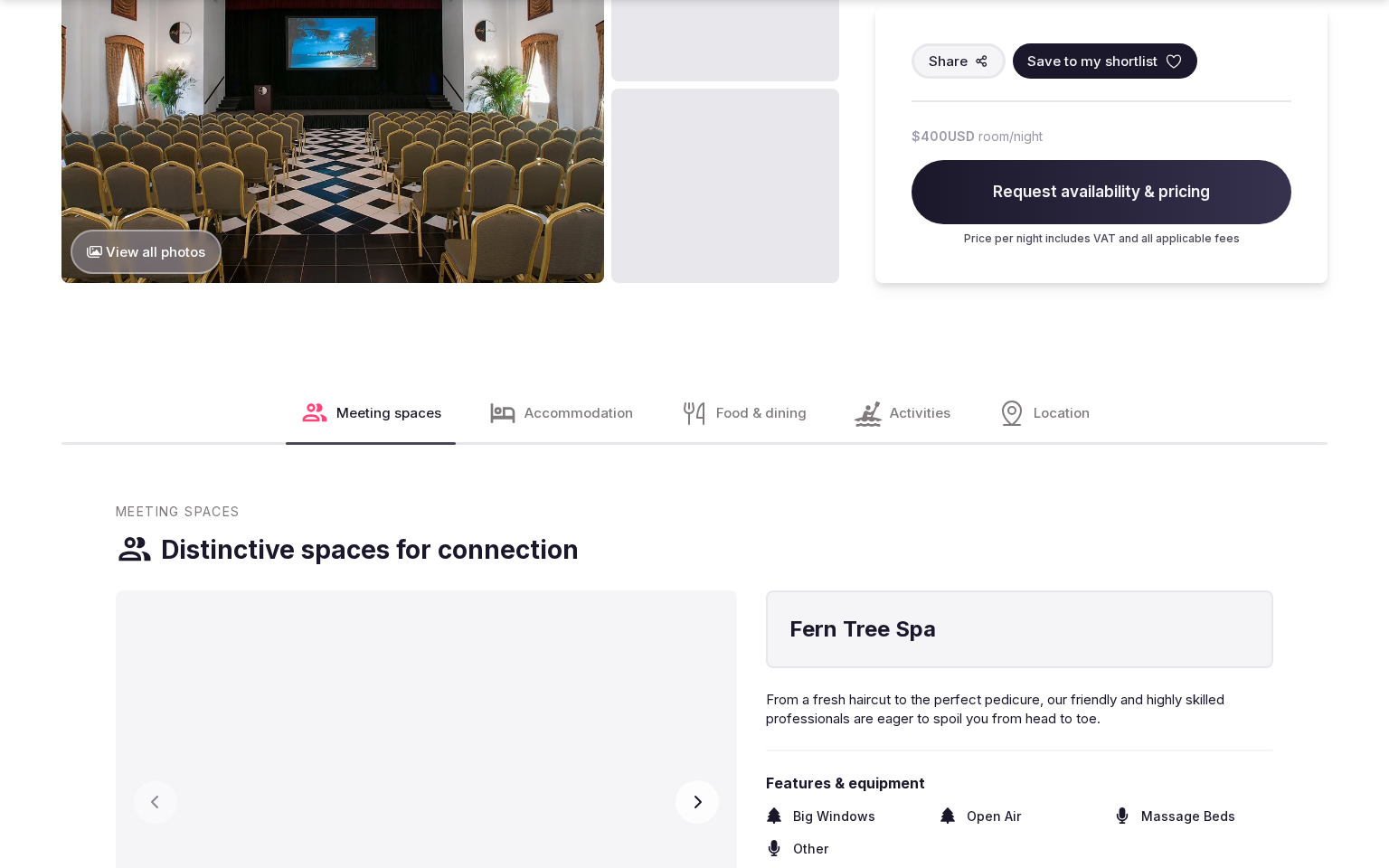
scroll to position [2432, 0]
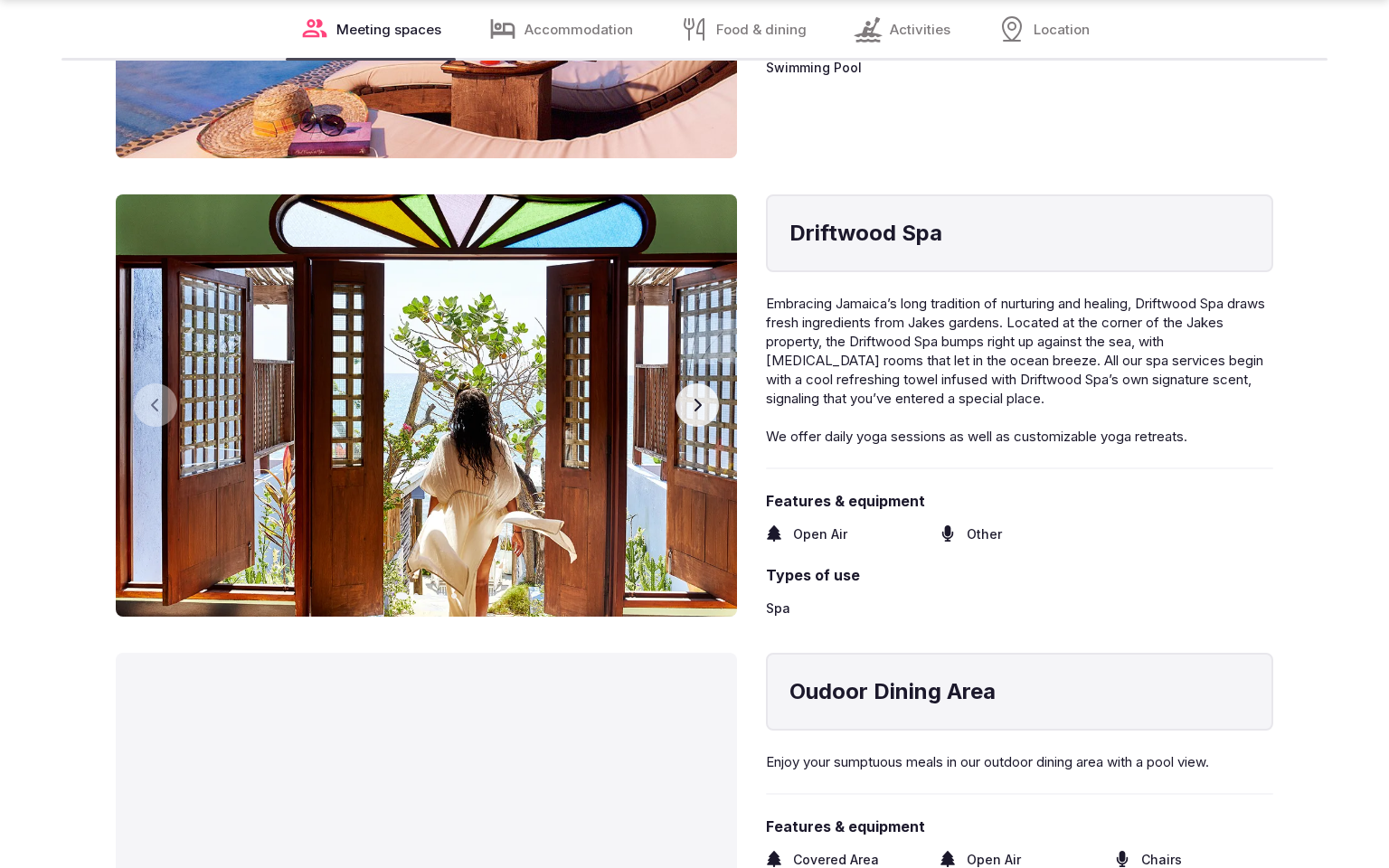
scroll to position [3205, 0]
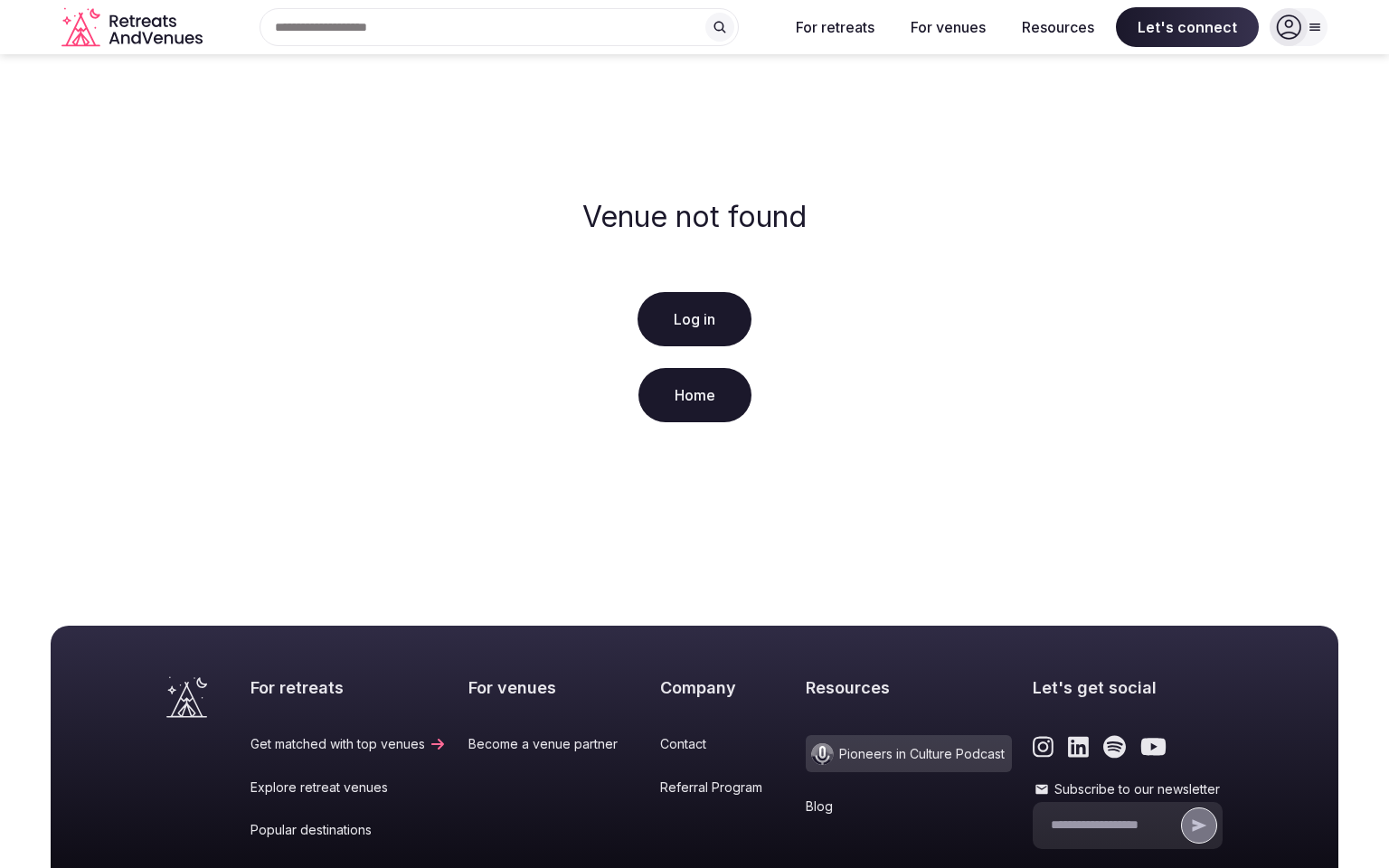
scroll to position [312, 0]
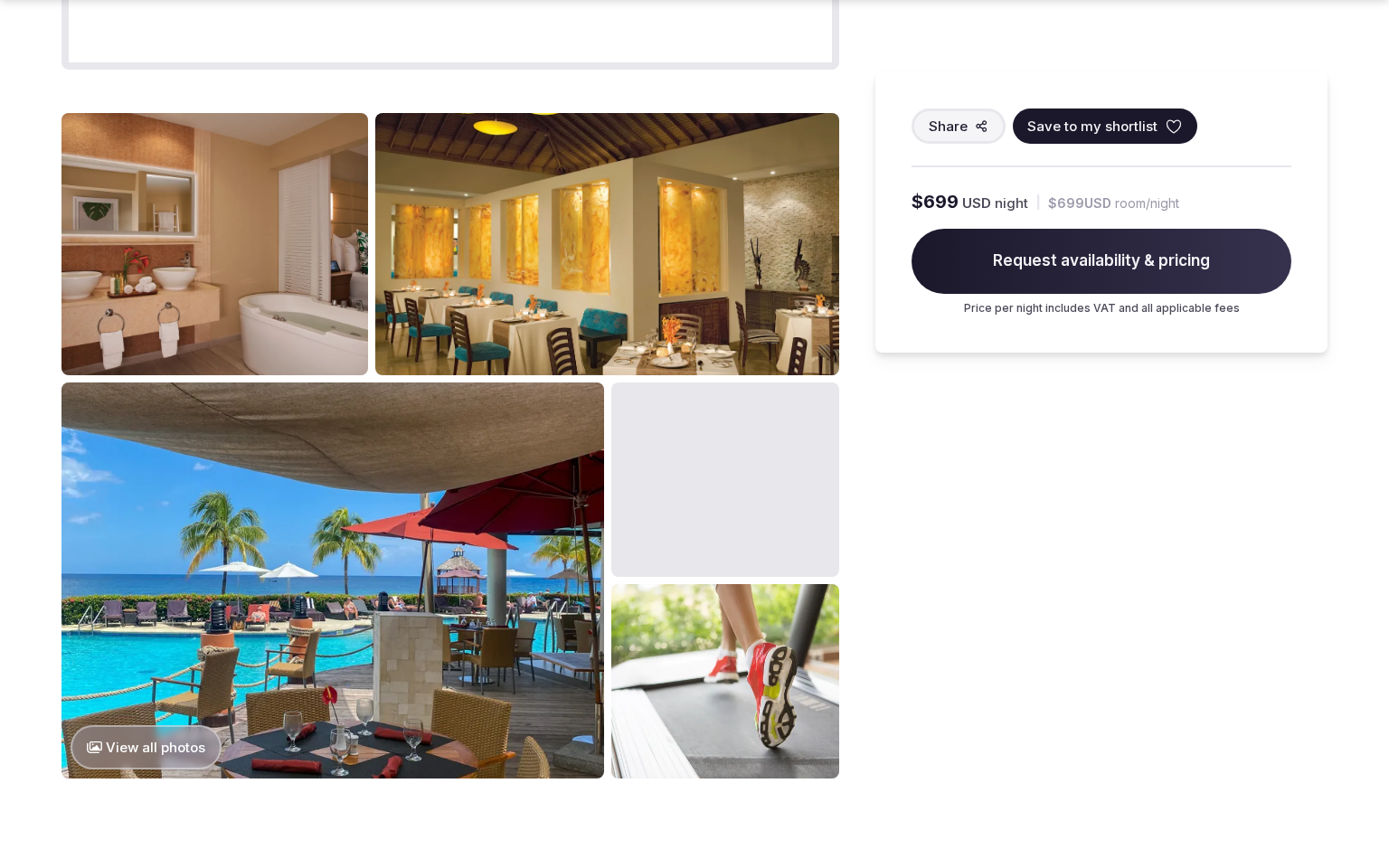
scroll to position [2436, 0]
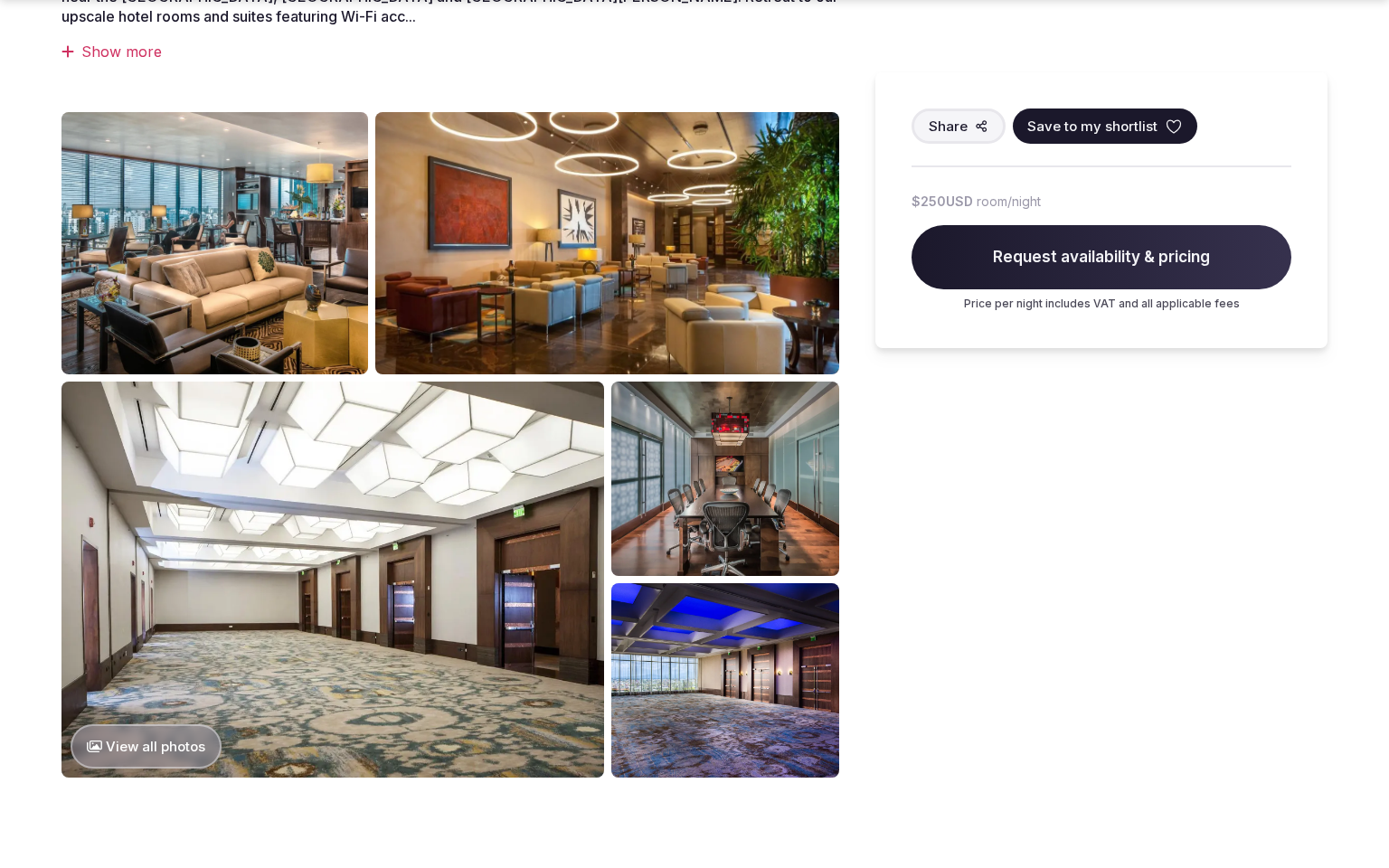
scroll to position [1552, 0]
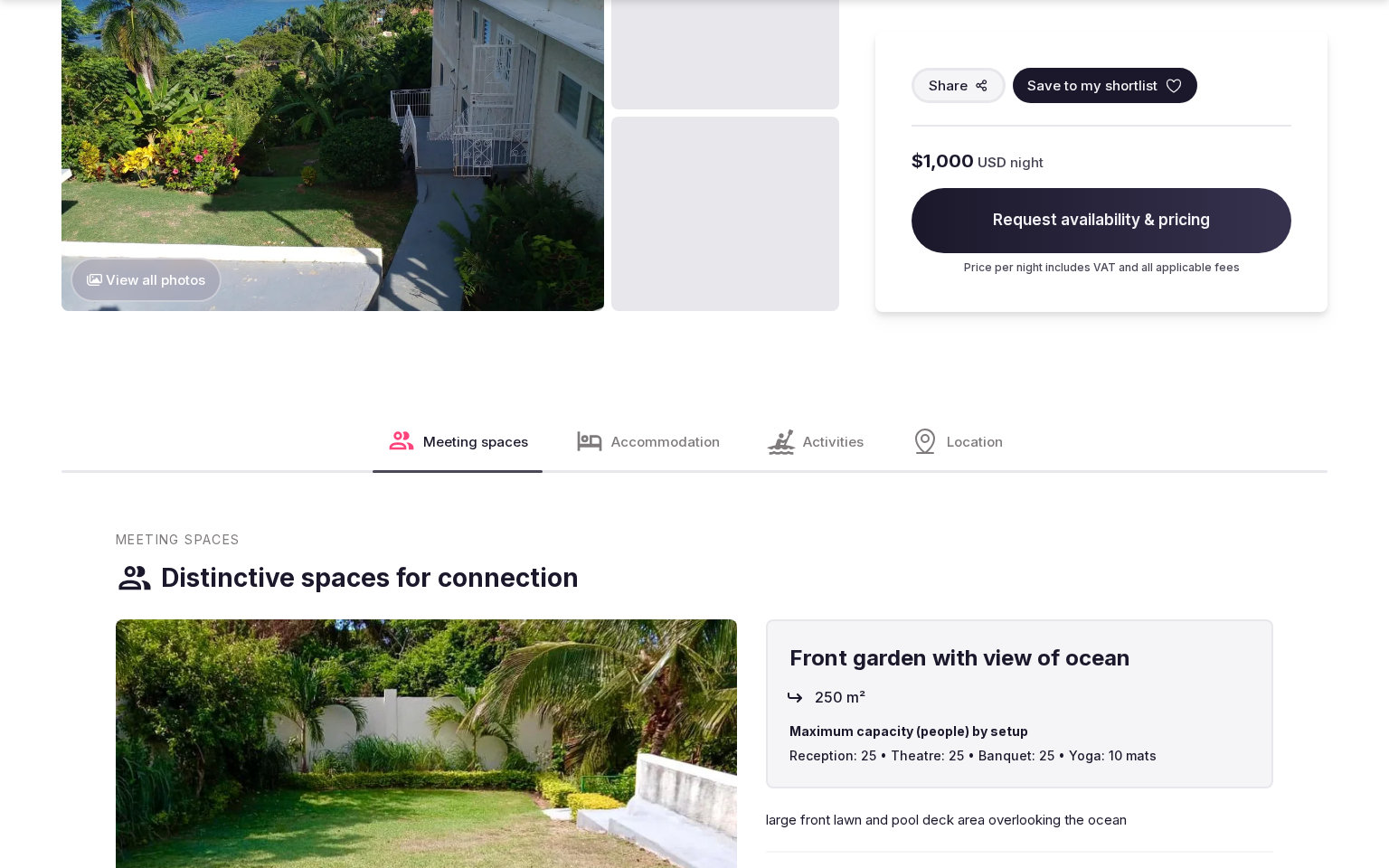
scroll to position [2436, 0]
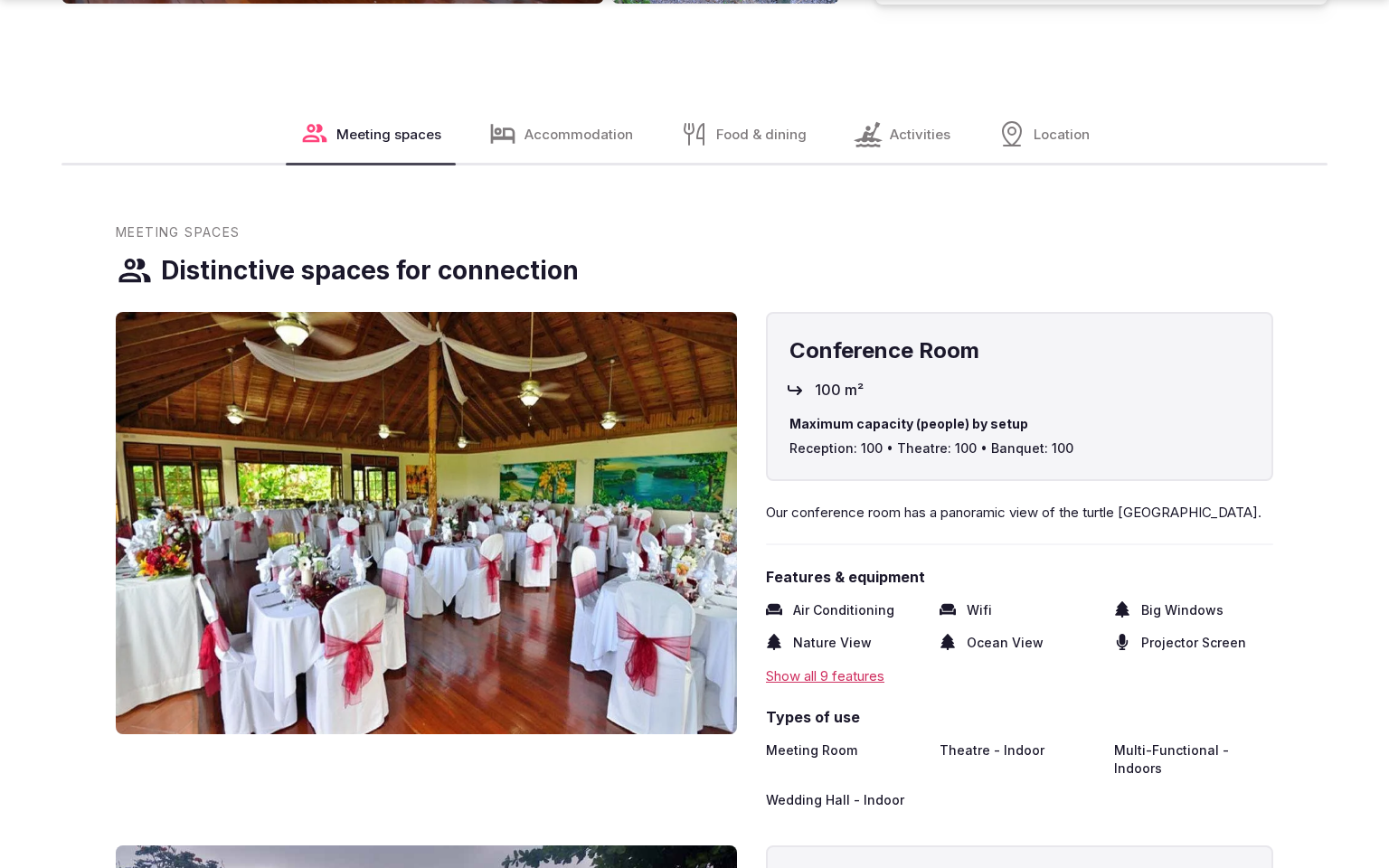
scroll to position [3266, 0]
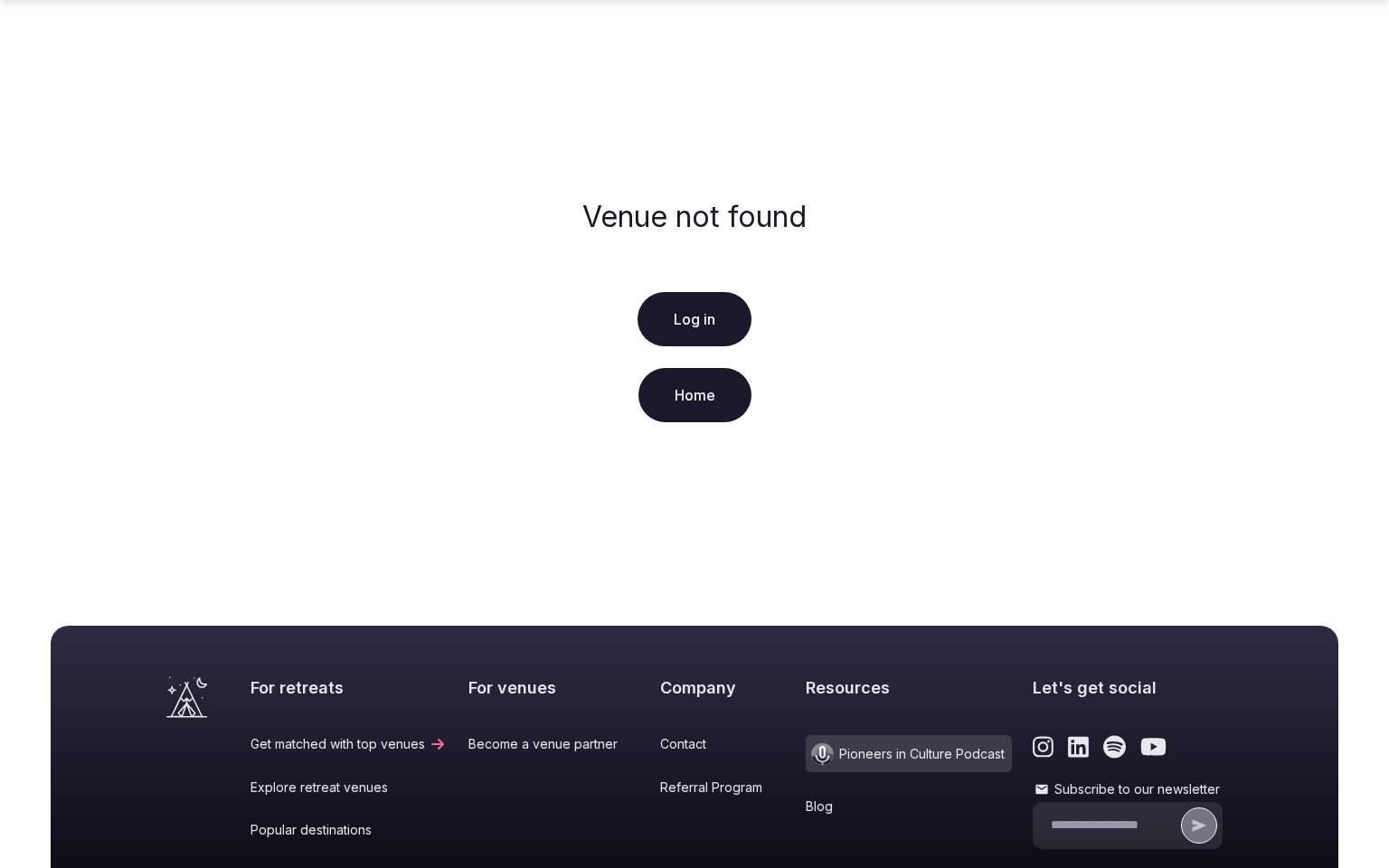
scroll to position [312, 0]
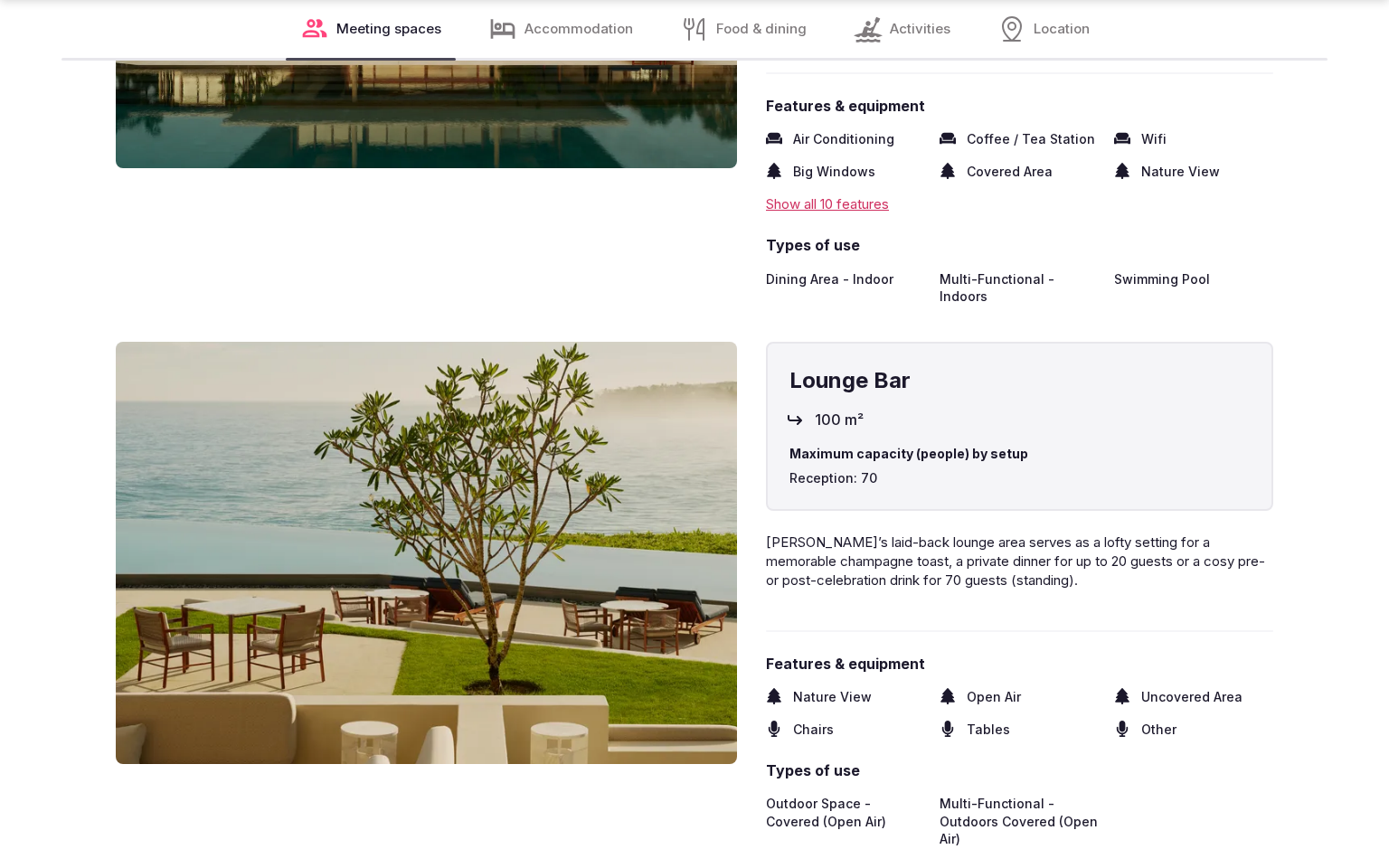
scroll to position [3176, 0]
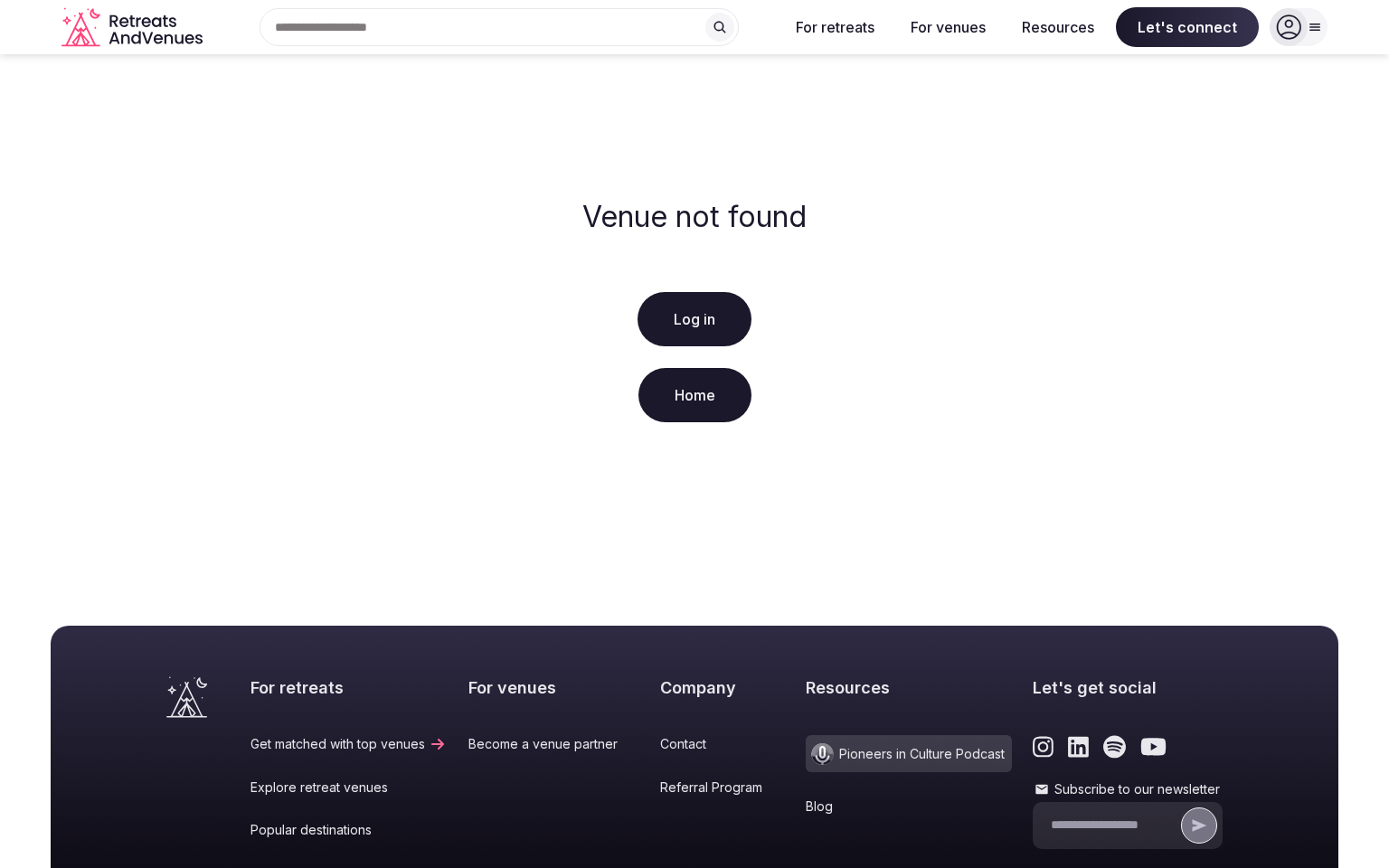
scroll to position [312, 0]
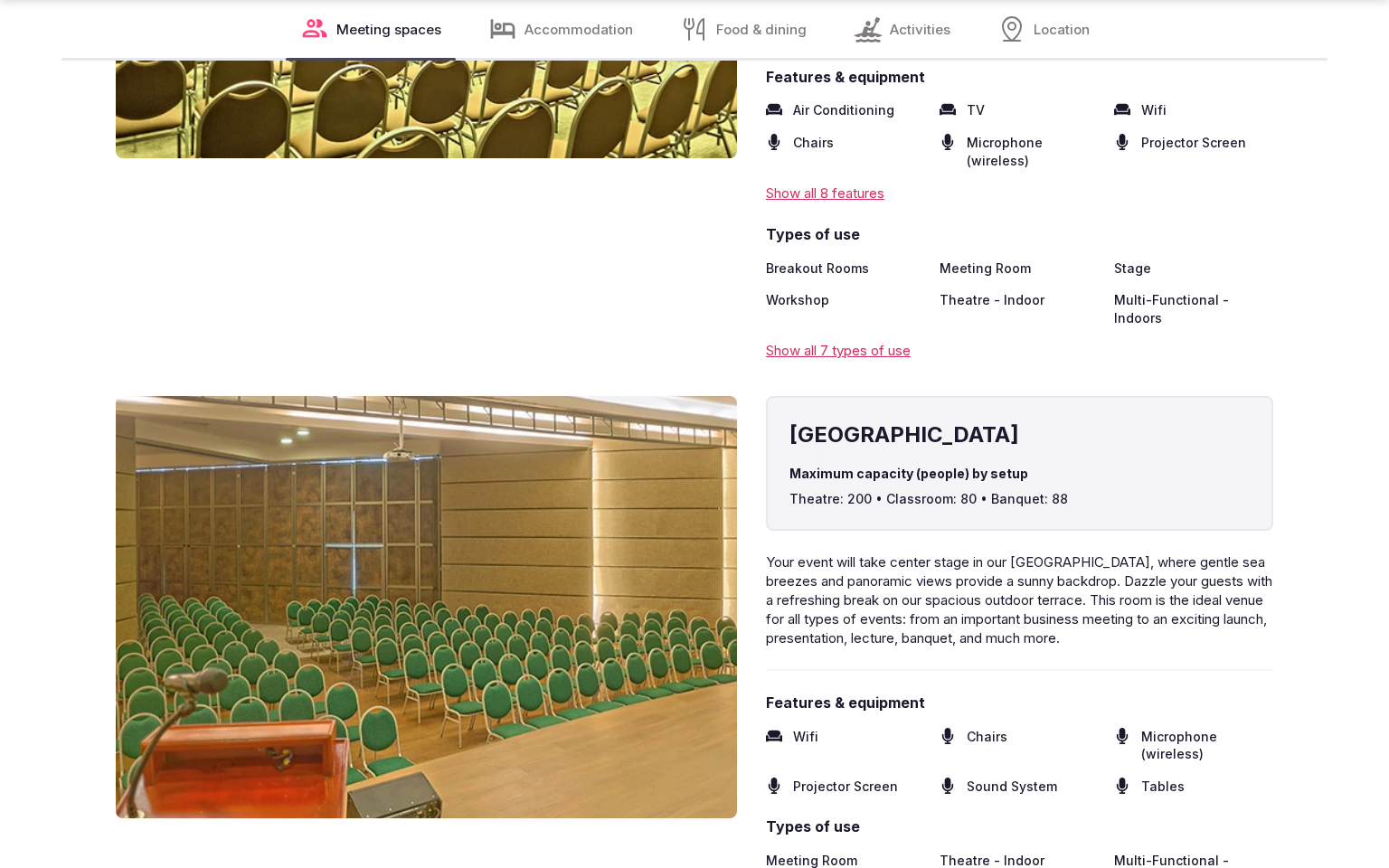
scroll to position [3205, 0]
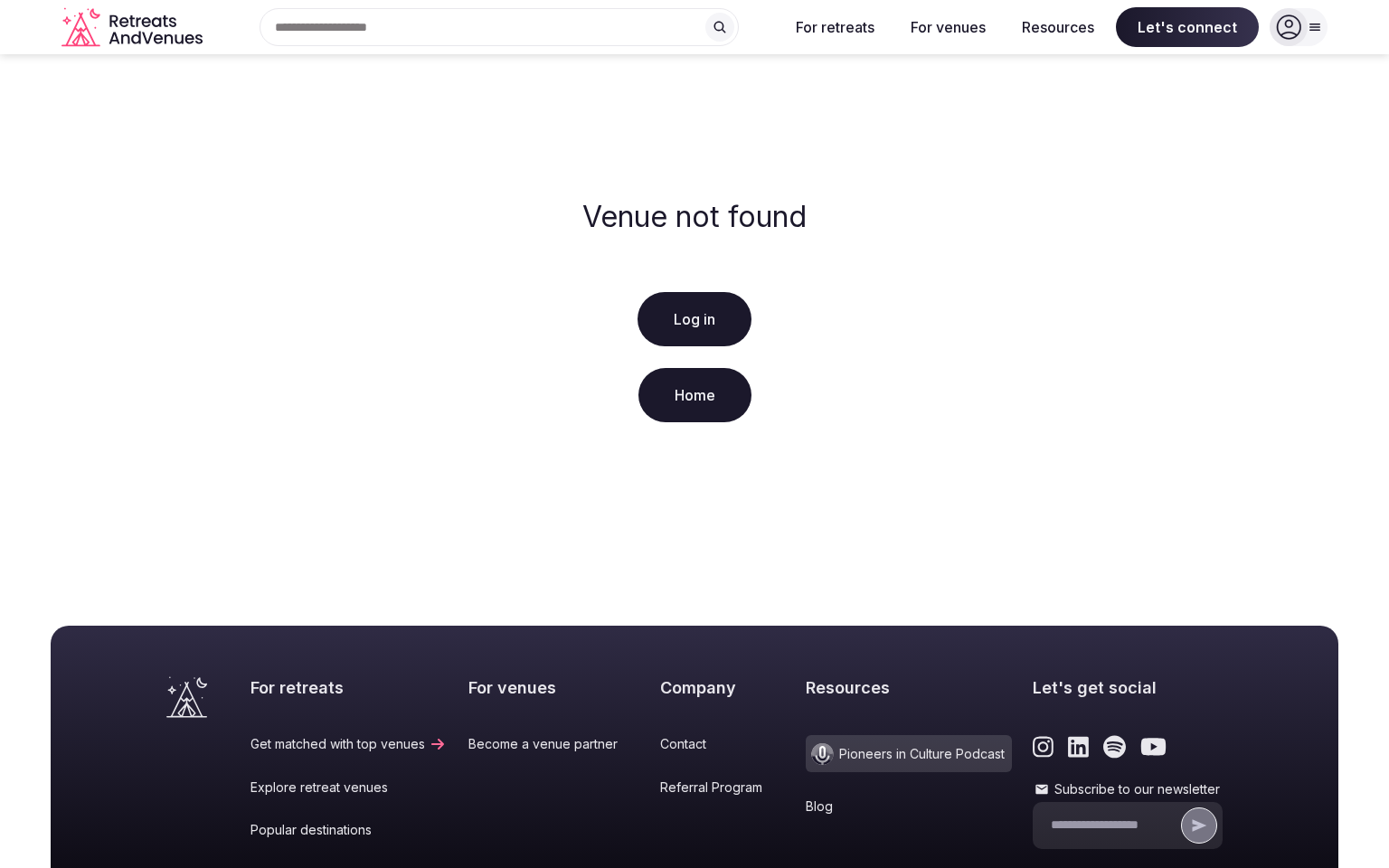
scroll to position [312, 0]
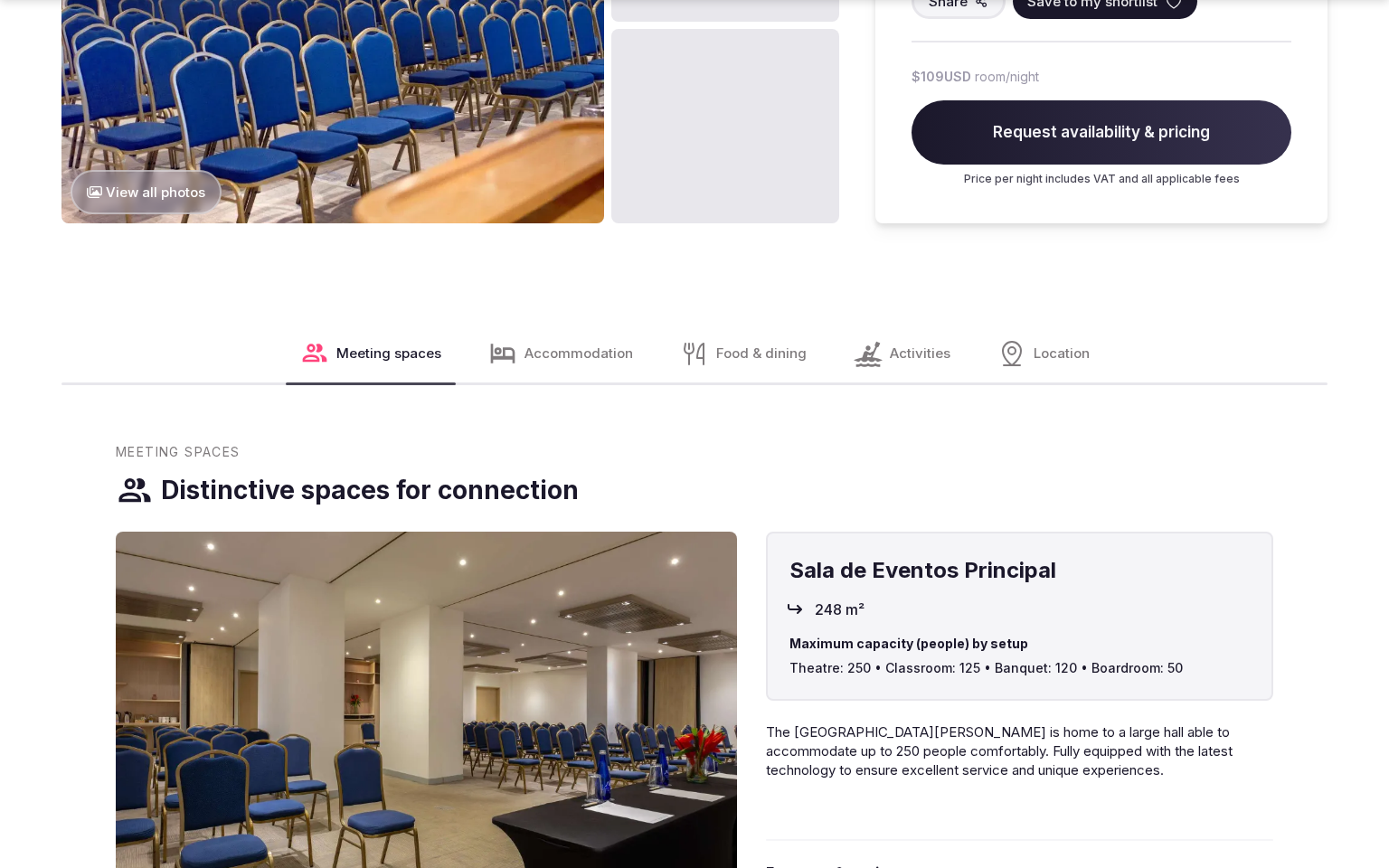
scroll to position [2436, 0]
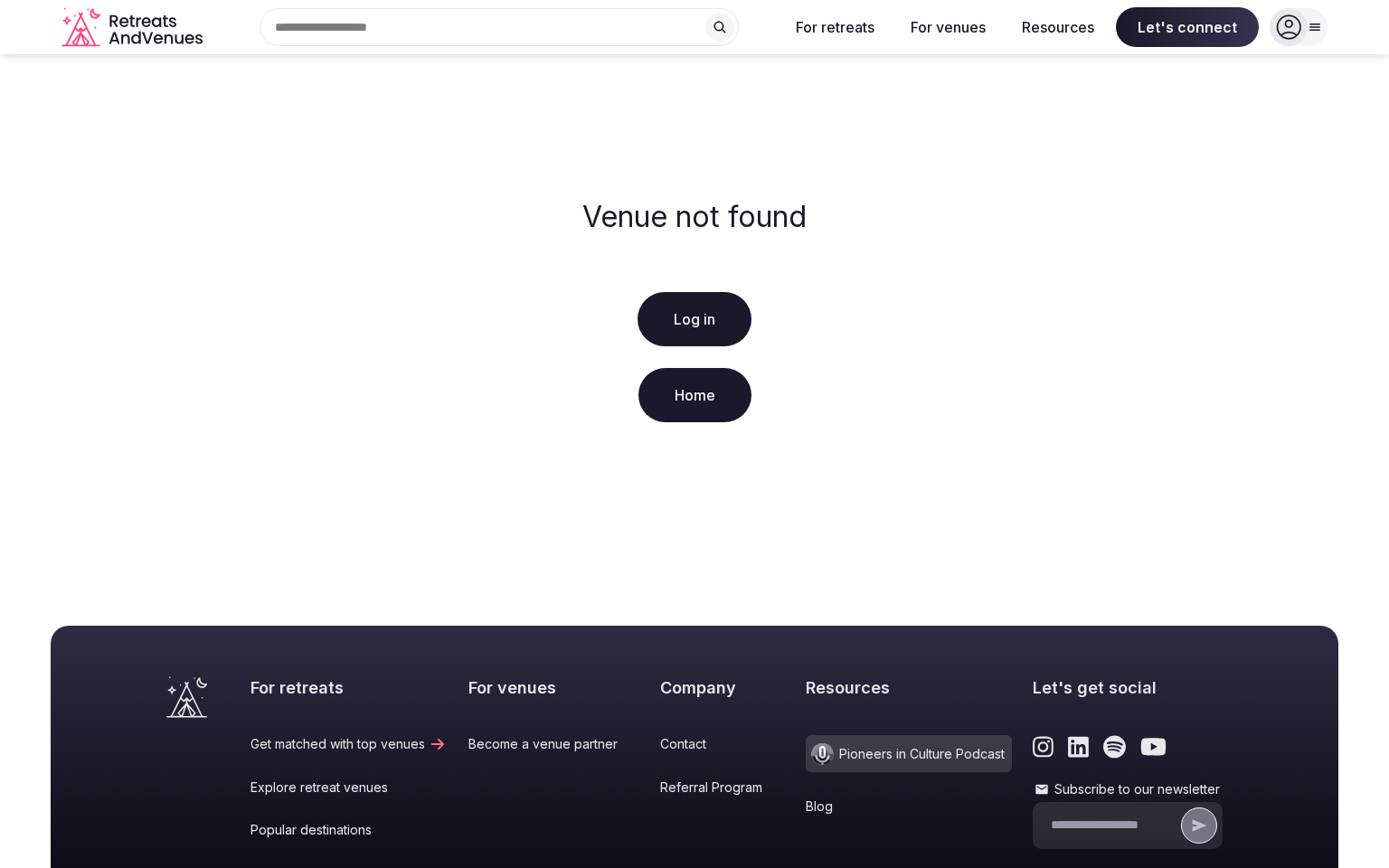
scroll to position [312, 0]
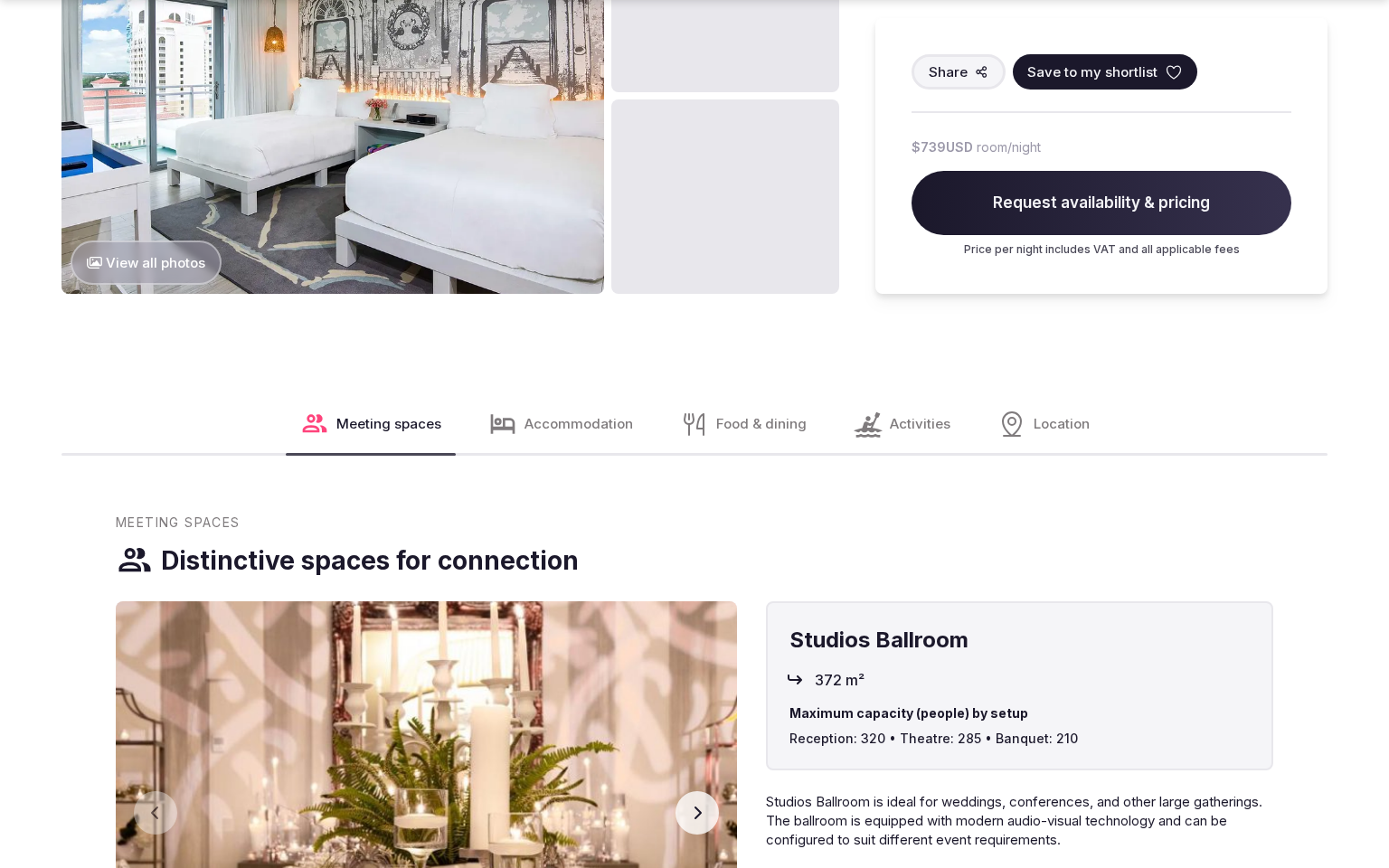
scroll to position [2420, 0]
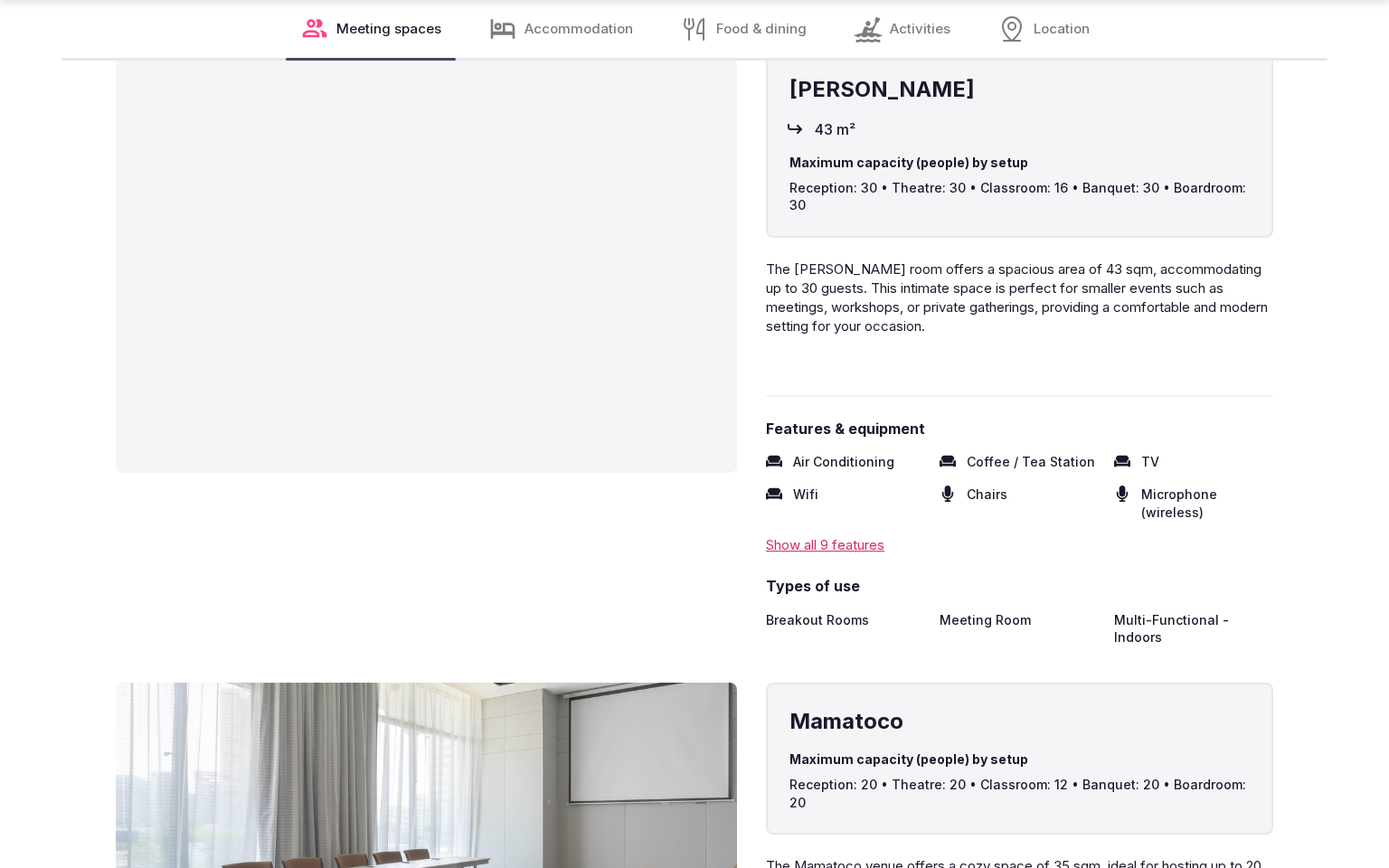
scroll to position [3205, 0]
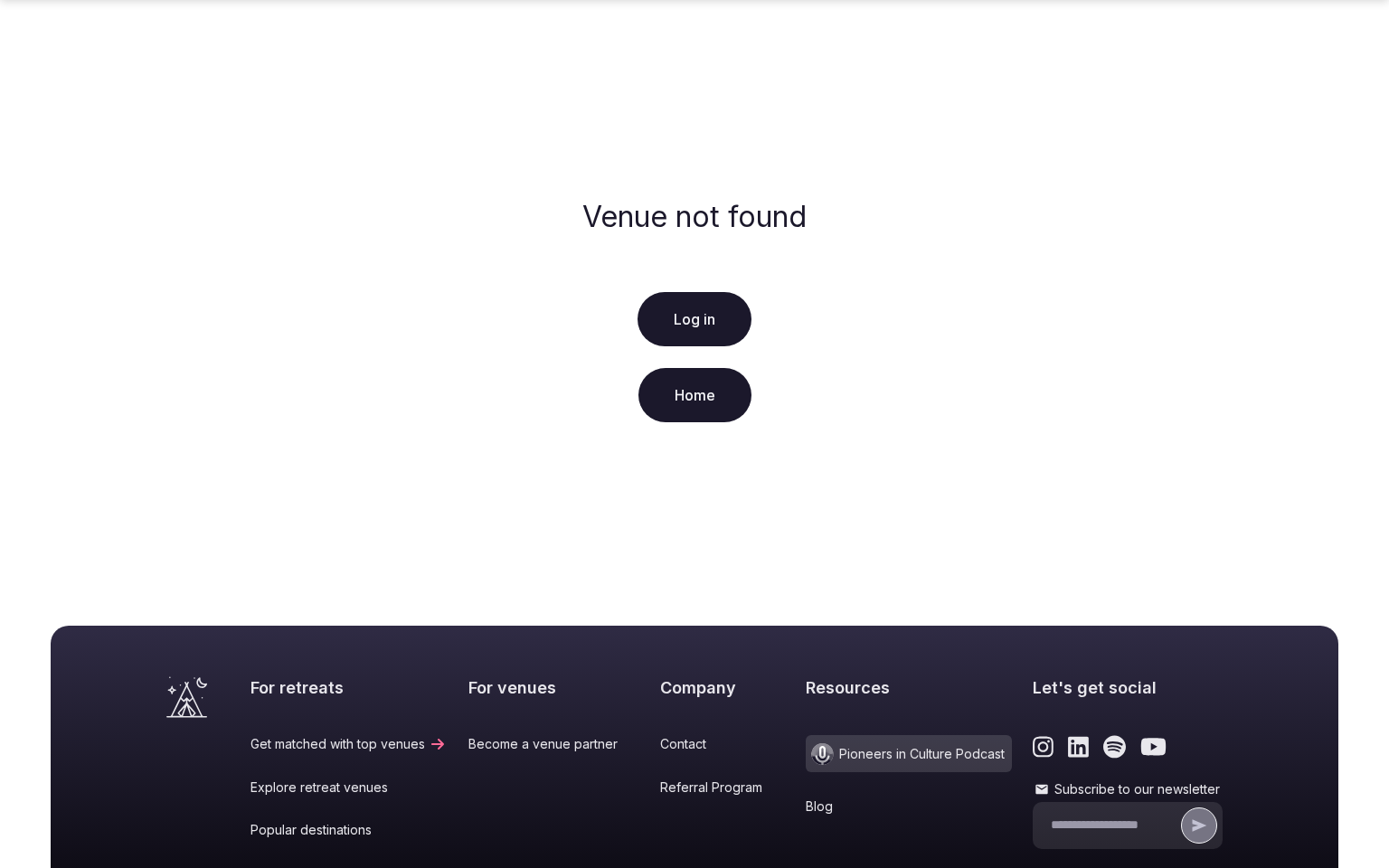
scroll to position [312, 0]
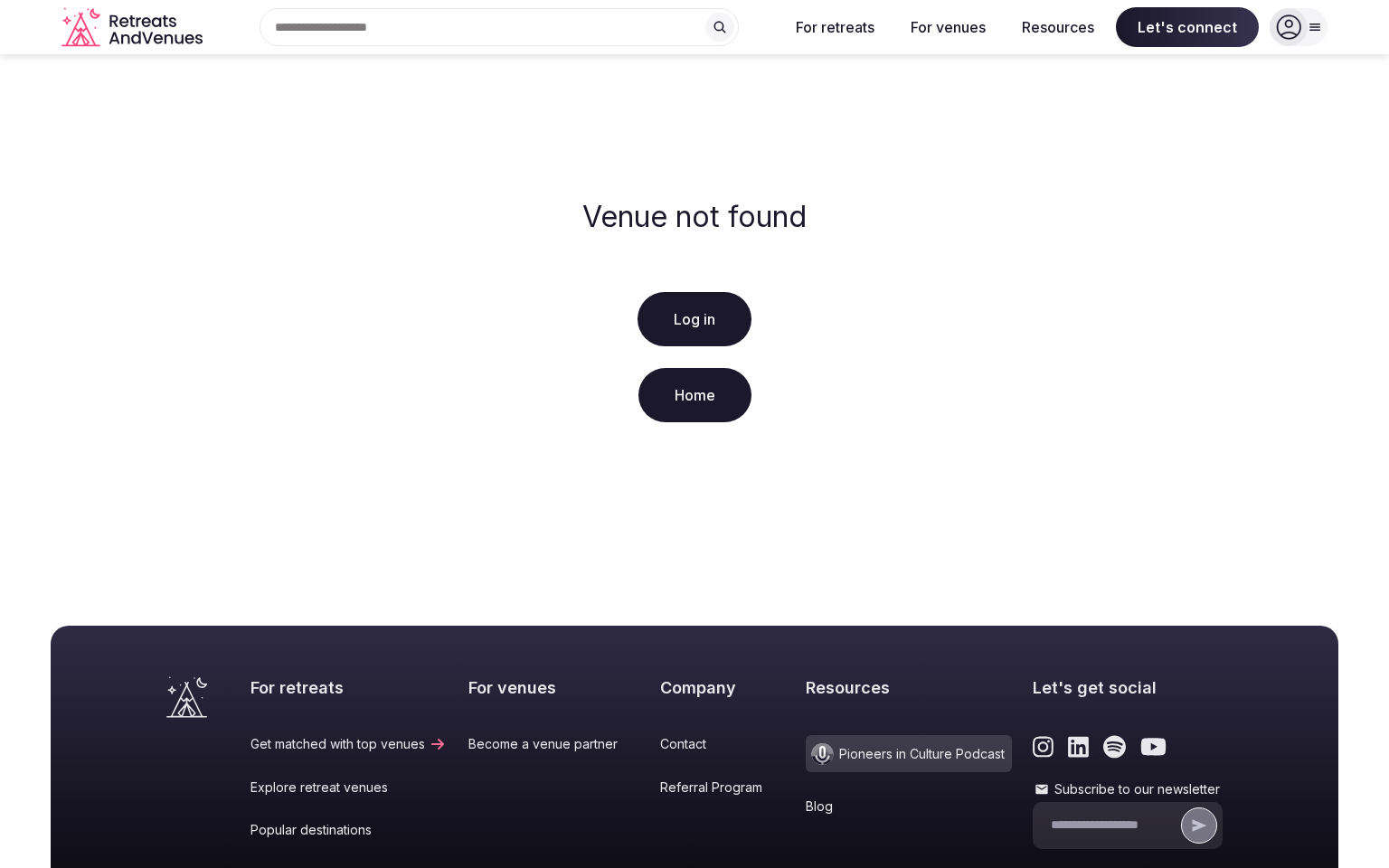
scroll to position [312, 0]
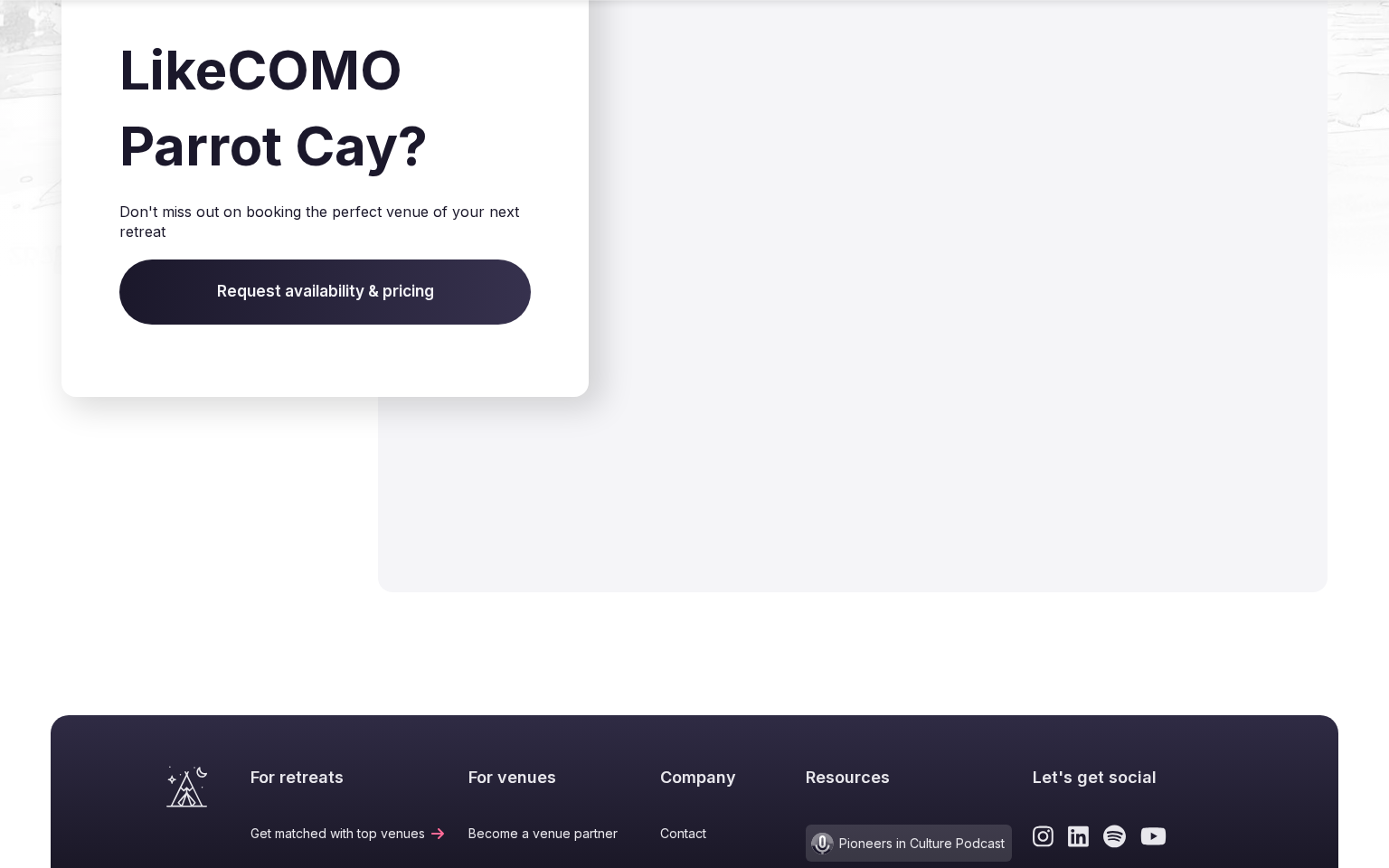
scroll to position [2783, 0]
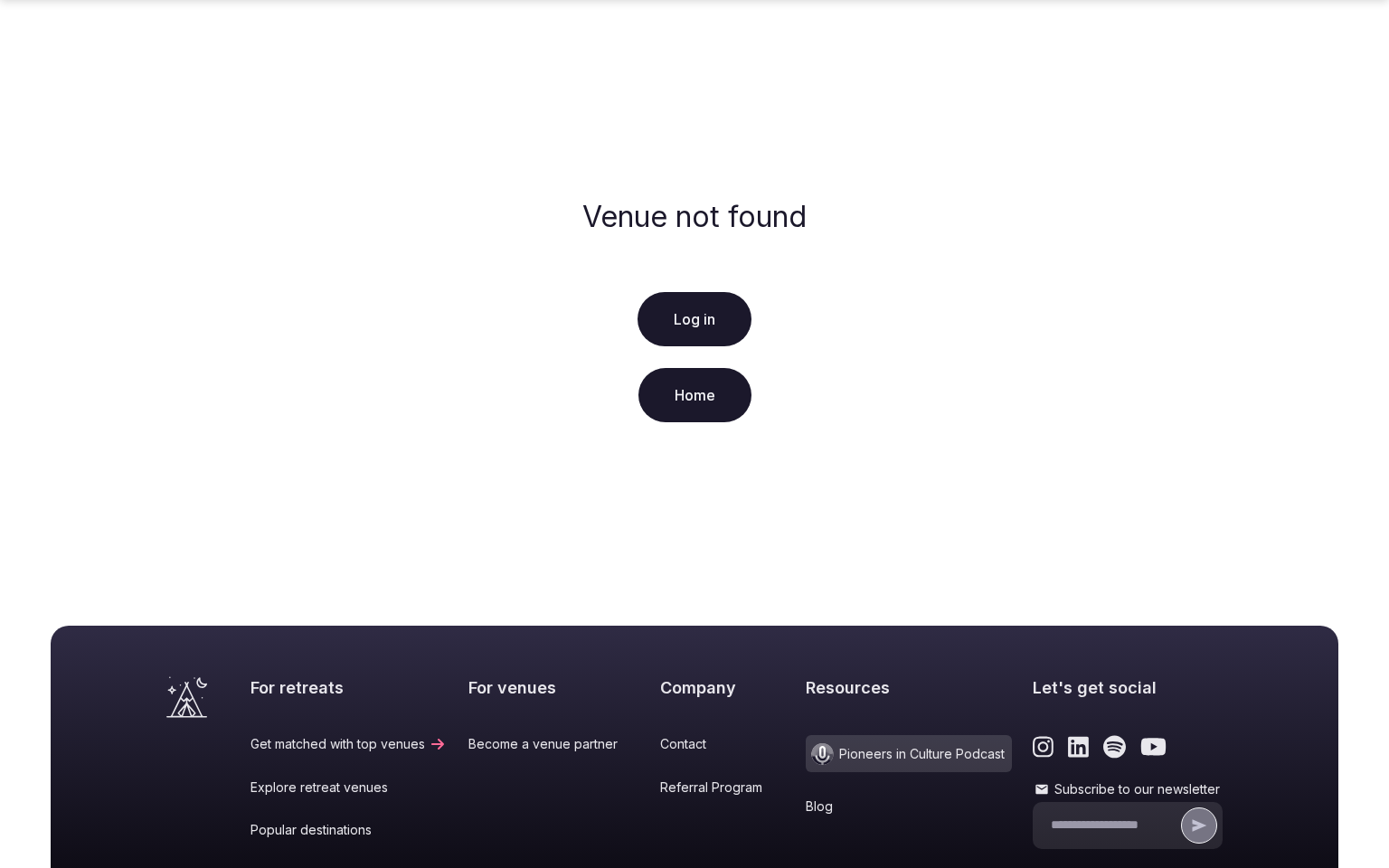
scroll to position [312, 0]
